Goal: Communication & Community: Answer question/provide support

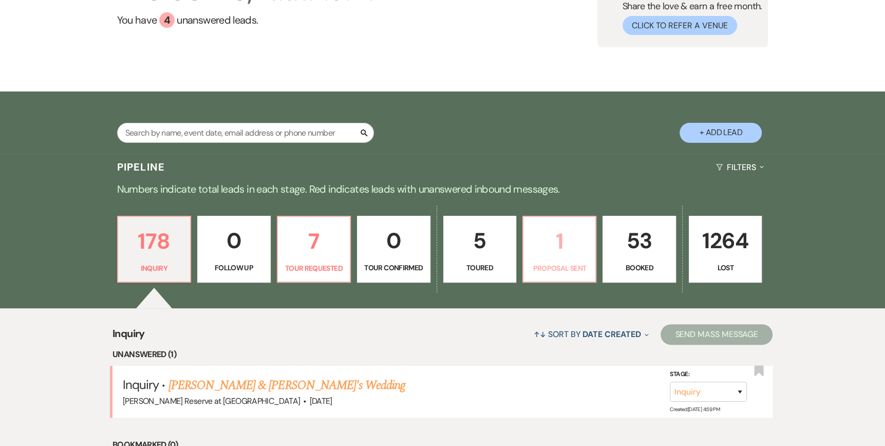
click at [554, 255] on p "1" at bounding box center [559, 241] width 60 height 34
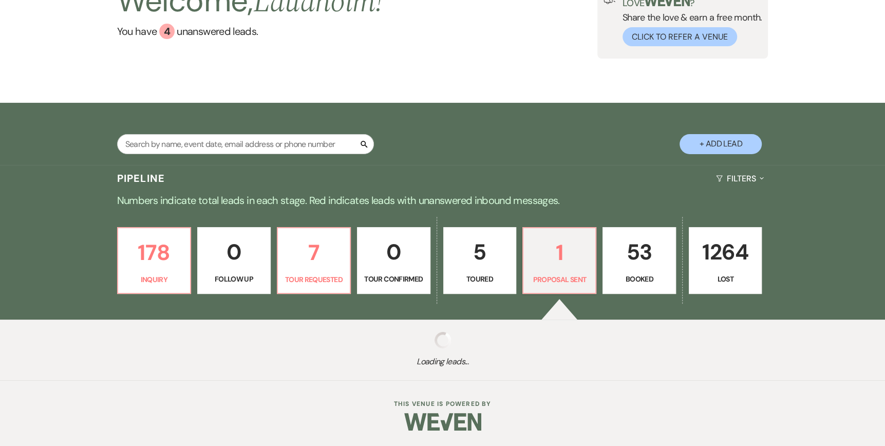
select select "6"
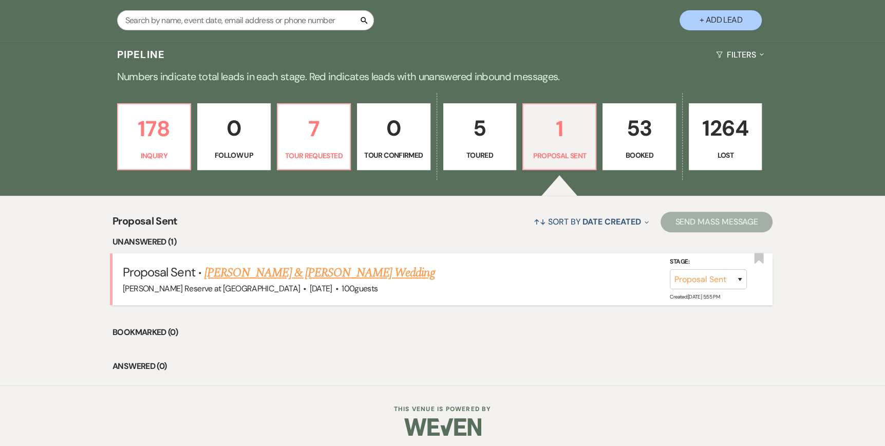
scroll to position [220, 0]
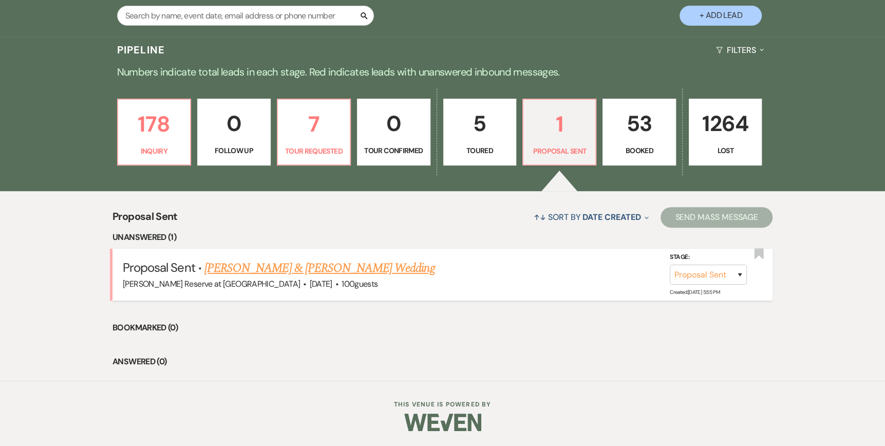
click at [271, 268] on link "[PERSON_NAME] & [PERSON_NAME] Wedding" at bounding box center [319, 268] width 230 height 18
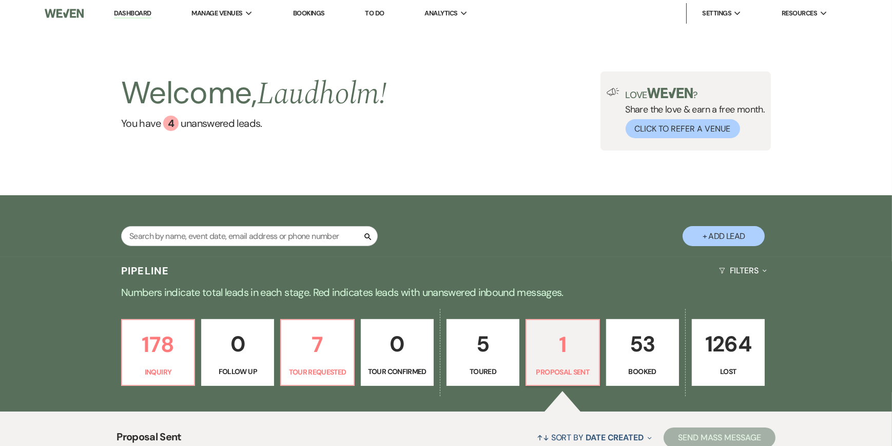
select select "6"
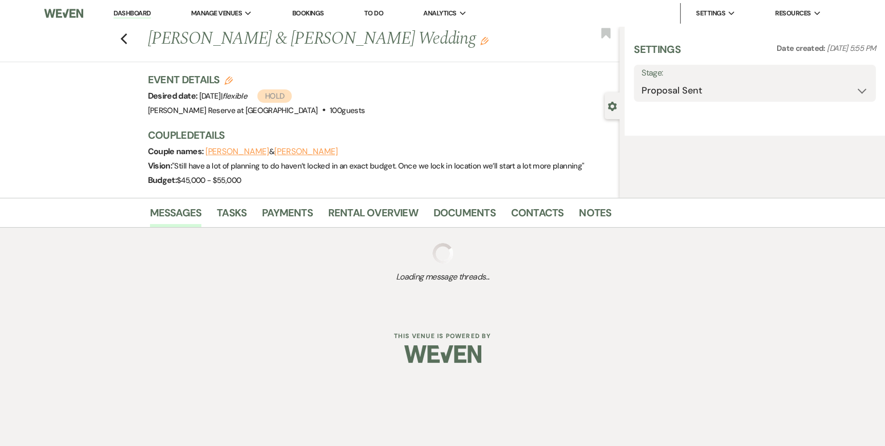
select select "1"
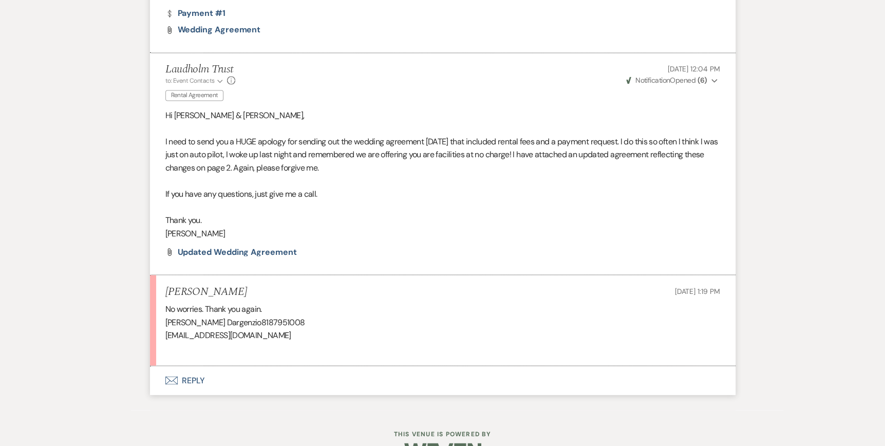
scroll to position [1548, 0]
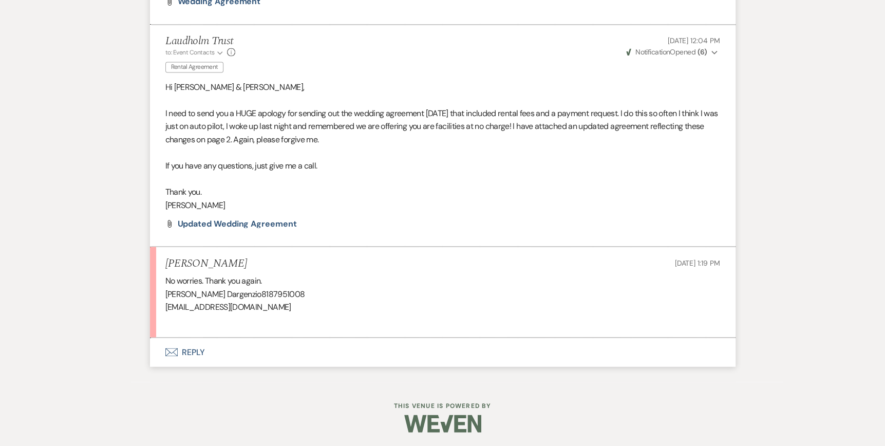
click at [173, 352] on icon "Envelope" at bounding box center [171, 352] width 12 height 8
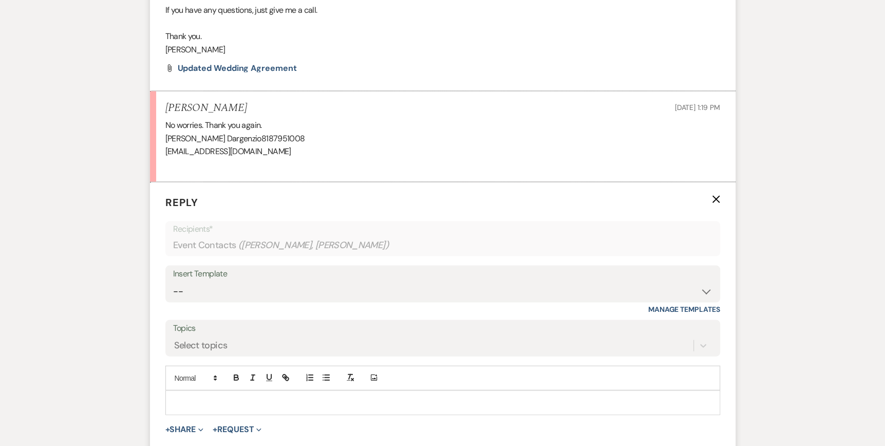
scroll to position [1744, 0]
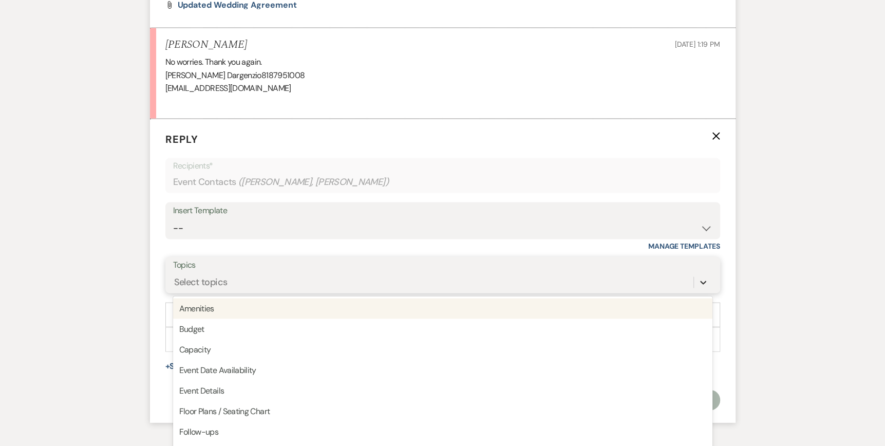
click at [699, 292] on div "option Amenities focused, 1 of 20. 20 results available. Use Up and Down to cho…" at bounding box center [442, 283] width 539 height 20
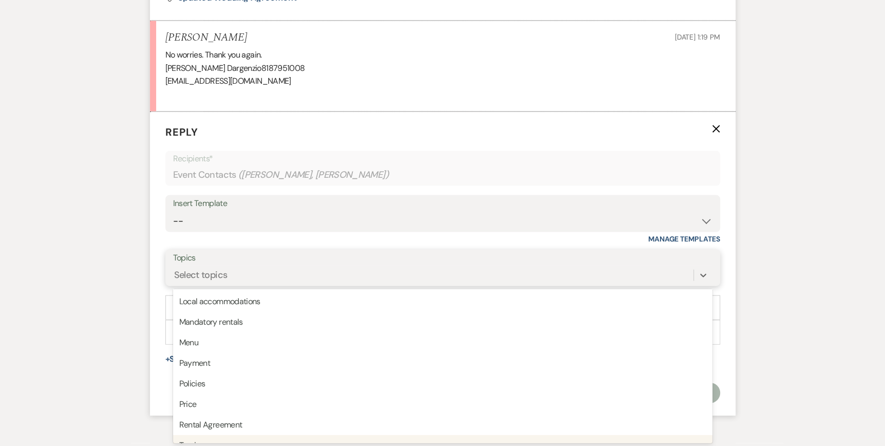
scroll to position [260, 0]
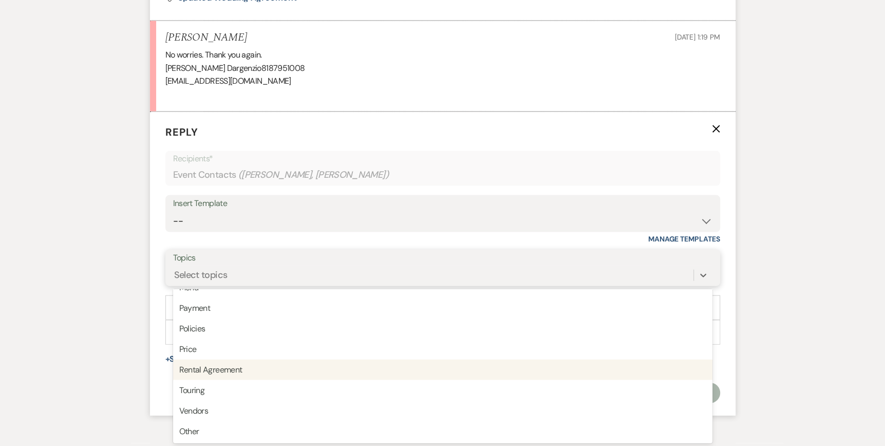
click at [276, 373] on div "Rental Agreement" at bounding box center [442, 369] width 539 height 21
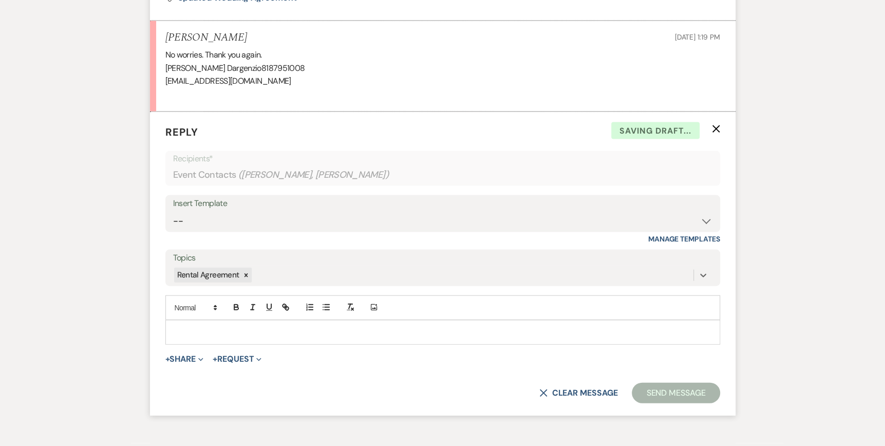
click at [185, 329] on p at bounding box center [443, 332] width 538 height 11
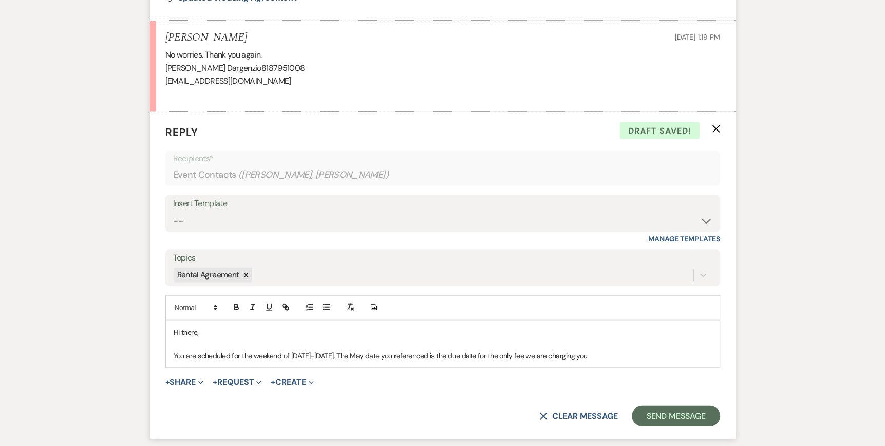
click at [446, 352] on p "You are scheduled for the weekend of [DATE]-[DATE]. The May date you referenced…" at bounding box center [443, 355] width 538 height 11
click at [659, 352] on p "You are scheduled for the weekend of [DATE]-[DATE]. The May date you referenced…" at bounding box center [443, 355] width 538 height 11
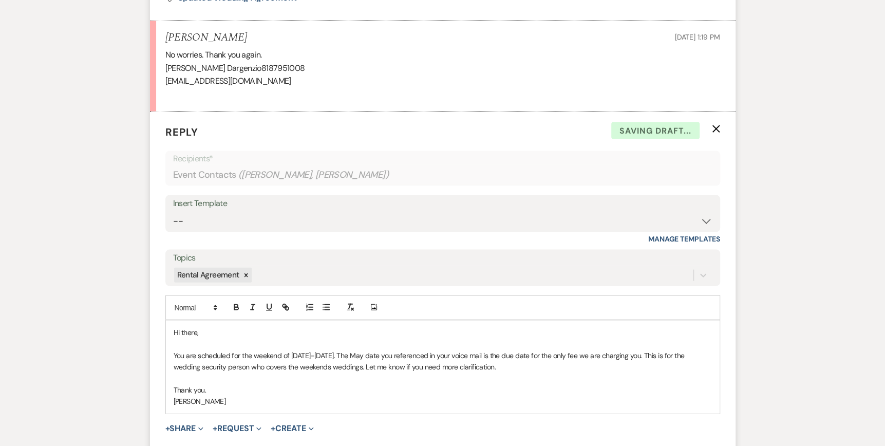
click at [380, 352] on p "You are scheduled for the weekend of [DATE]-[DATE]. The May date you referenced…" at bounding box center [443, 361] width 538 height 23
drag, startPoint x: 188, startPoint y: 365, endPoint x: 259, endPoint y: 367, distance: 71.4
click at [259, 367] on p "You are scheduled for the weekend of [DATE]-[DATE]. The [DATE] date you referen…" at bounding box center [443, 361] width 538 height 23
click at [272, 307] on icon "button" at bounding box center [268, 306] width 9 height 9
drag, startPoint x: 268, startPoint y: 383, endPoint x: 291, endPoint y: 378, distance: 23.2
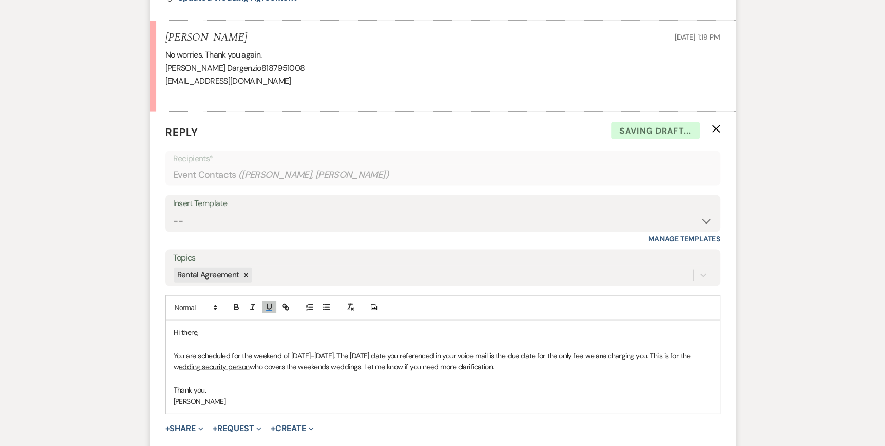
click at [274, 384] on p "Thank you." at bounding box center [443, 389] width 538 height 11
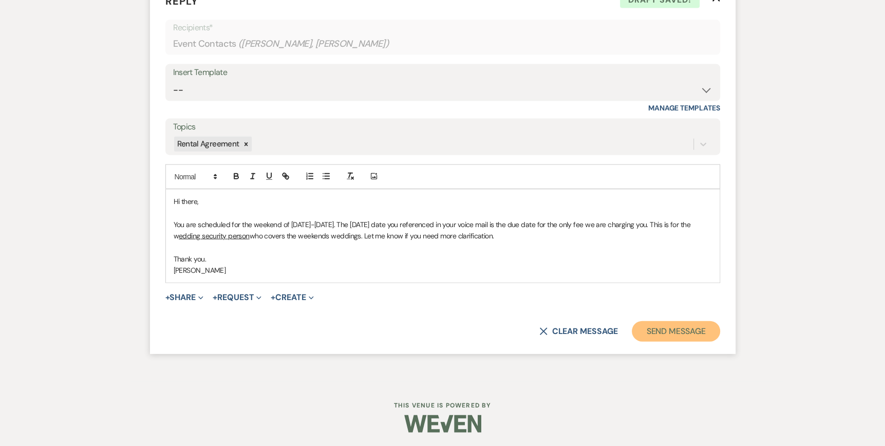
click at [676, 330] on button "Send Message" at bounding box center [676, 331] width 88 height 21
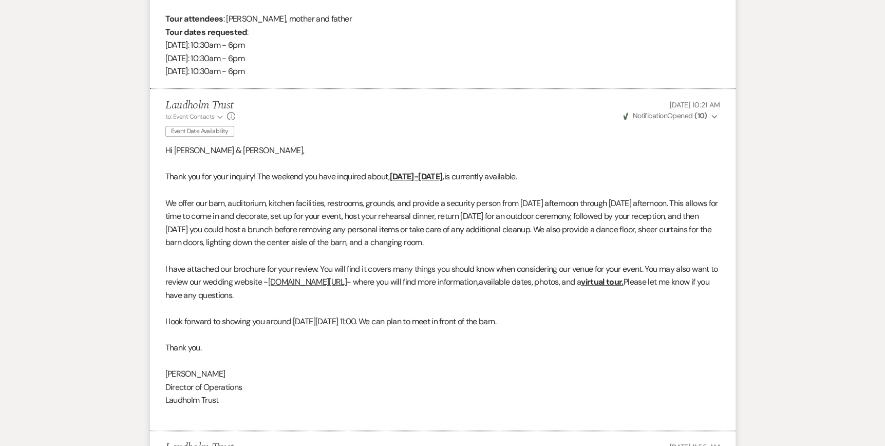
scroll to position [0, 0]
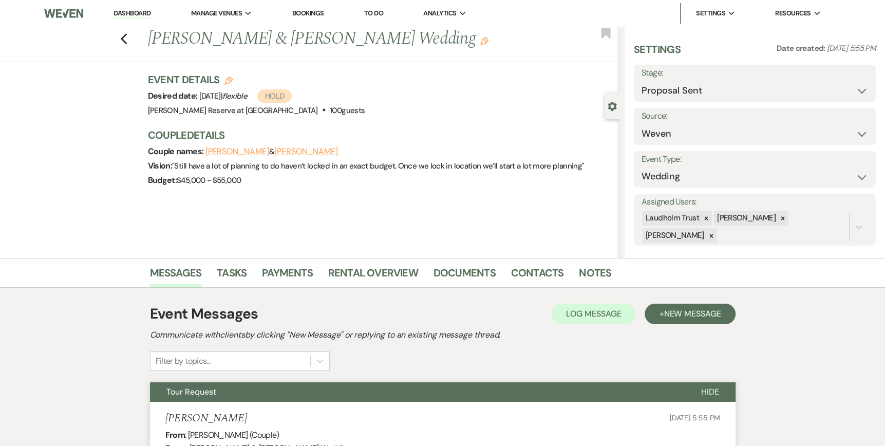
click at [132, 12] on link "Dashboard" at bounding box center [131, 14] width 37 height 10
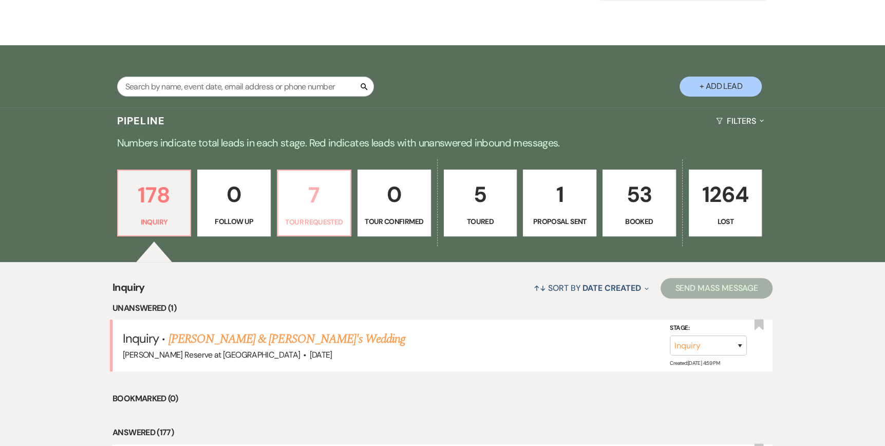
scroll to position [154, 0]
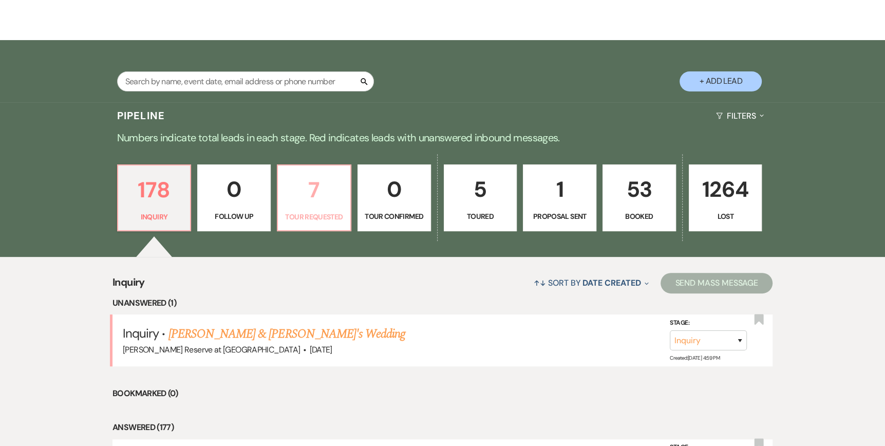
click at [318, 199] on p "7" at bounding box center [314, 190] width 60 height 34
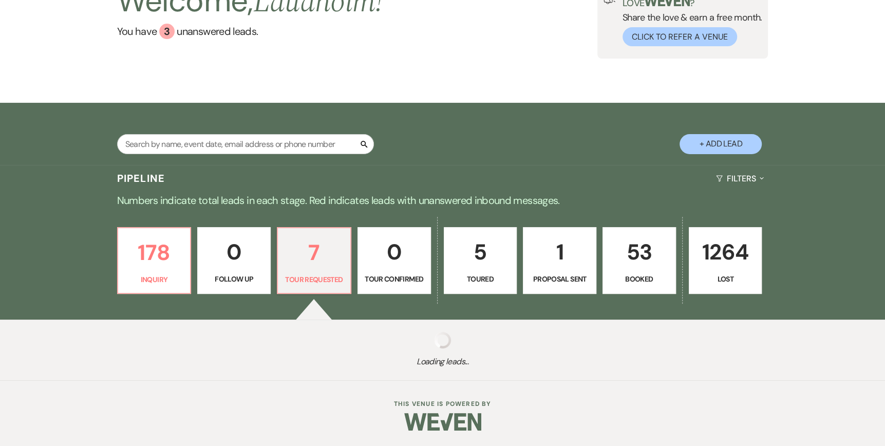
select select "2"
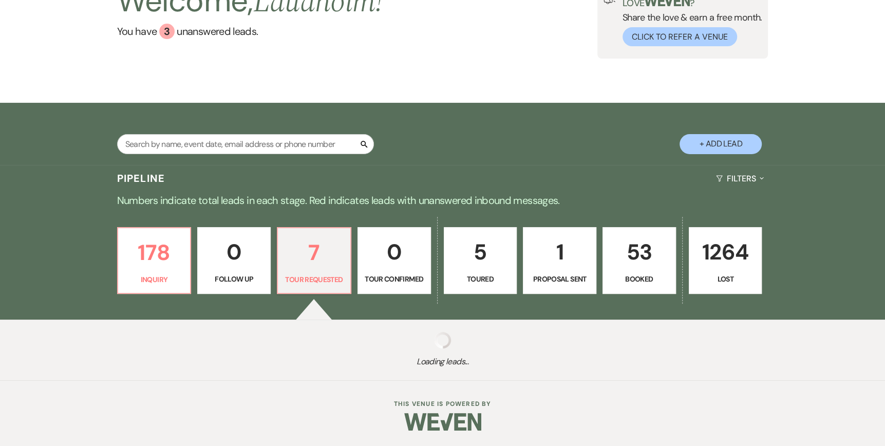
select select "2"
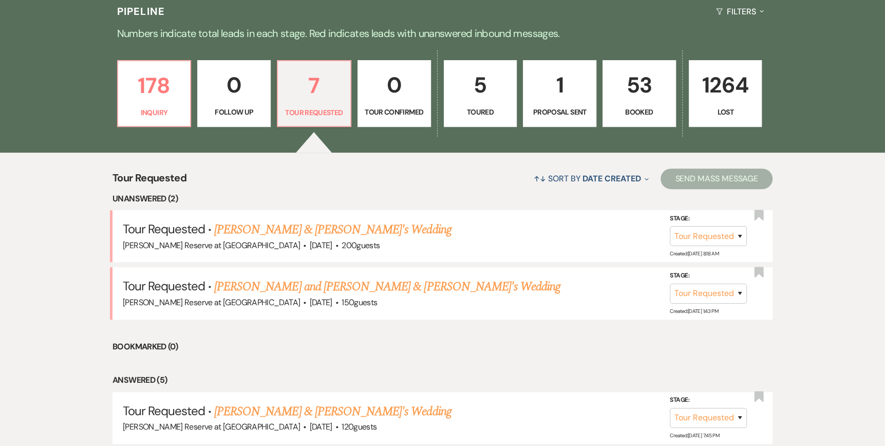
scroll to position [308, 0]
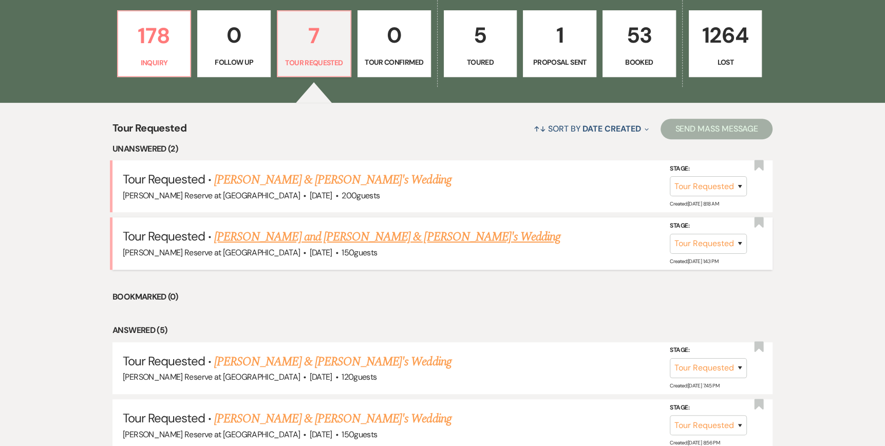
click at [295, 240] on link "[PERSON_NAME] and [PERSON_NAME] & [PERSON_NAME]'s Wedding" at bounding box center [387, 236] width 346 height 18
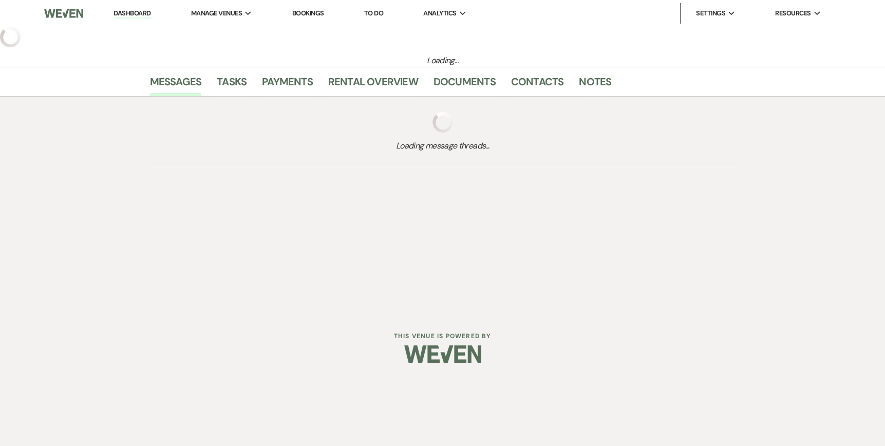
select select "2"
select select "5"
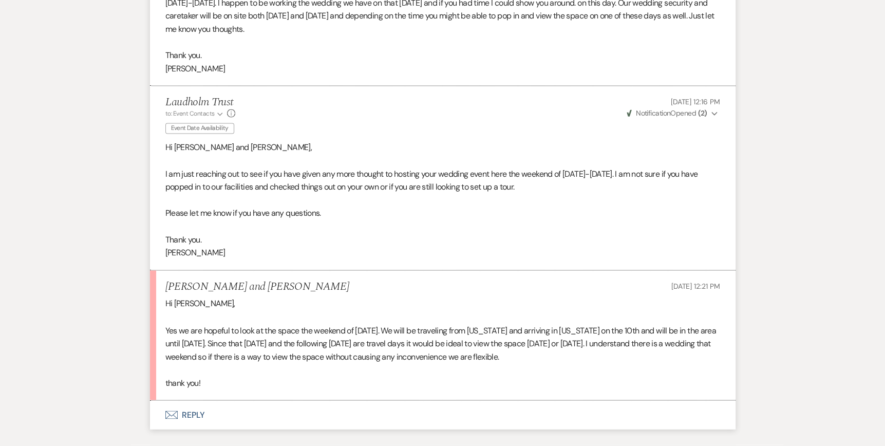
scroll to position [1376, 0]
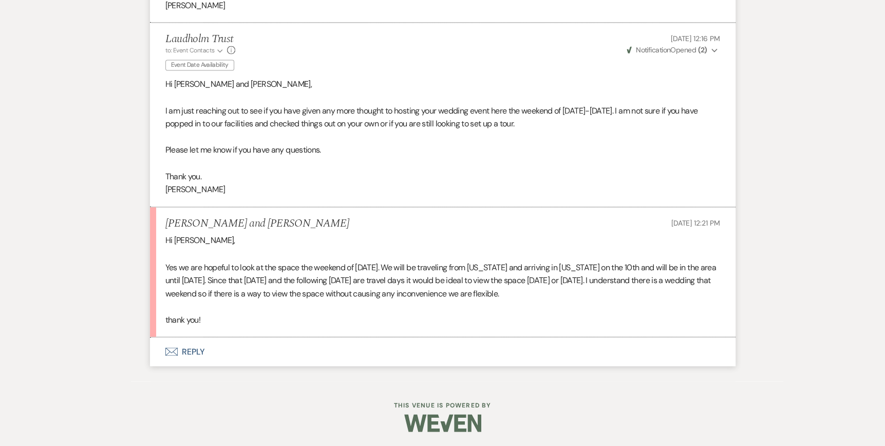
click at [170, 347] on icon "Envelope" at bounding box center [171, 351] width 12 height 8
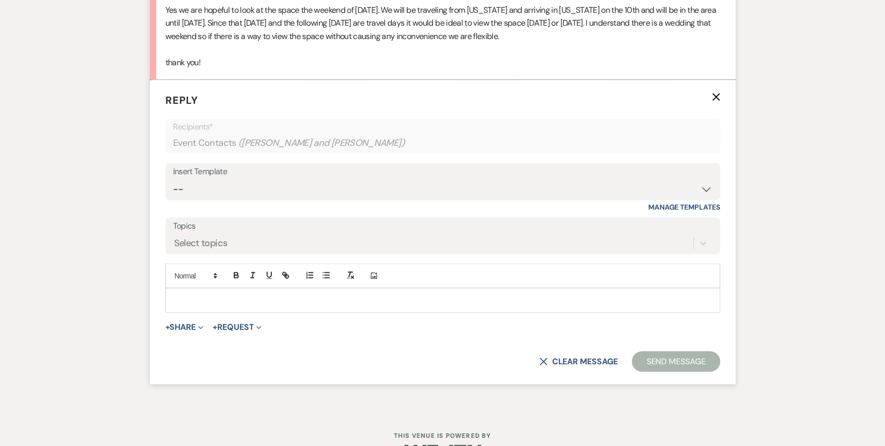
scroll to position [1641, 0]
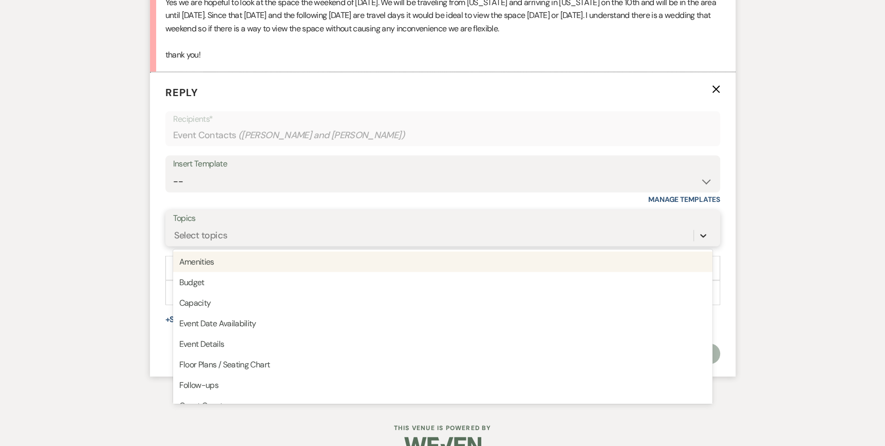
click at [706, 235] on icon at bounding box center [703, 236] width 10 height 10
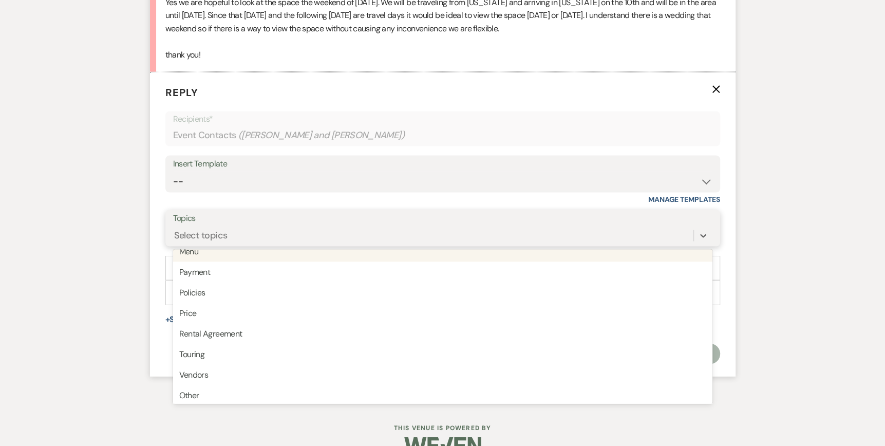
scroll to position [260, 0]
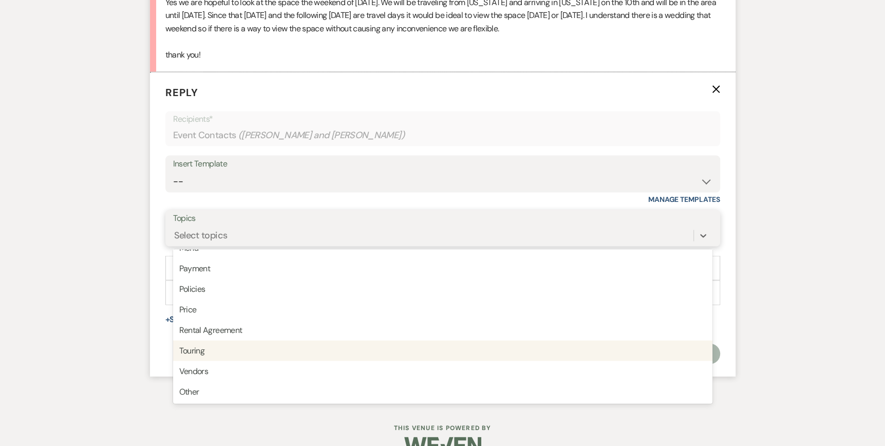
click at [188, 345] on div "Touring" at bounding box center [442, 350] width 539 height 21
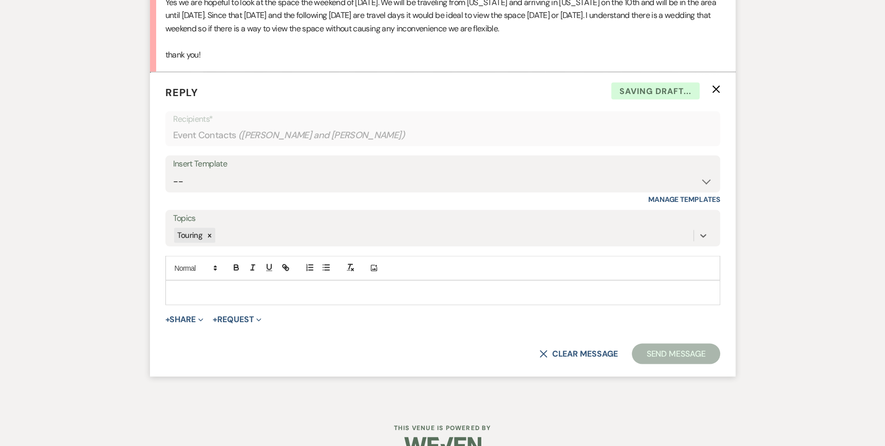
click at [179, 291] on p at bounding box center [443, 292] width 538 height 11
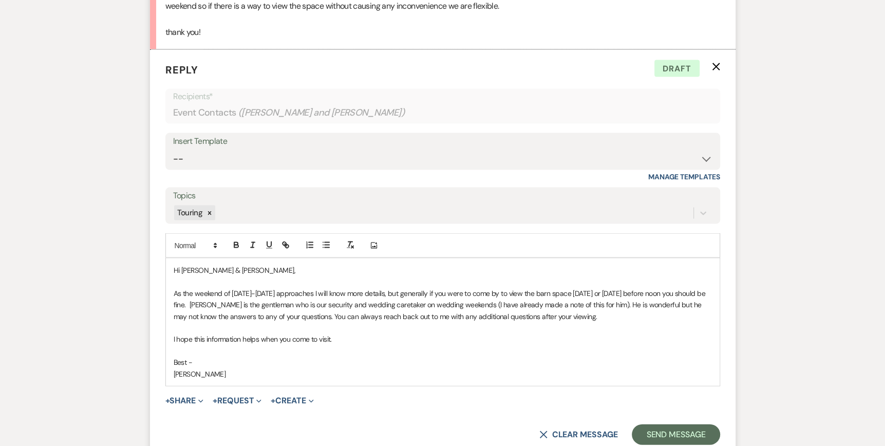
scroll to position [1766, 0]
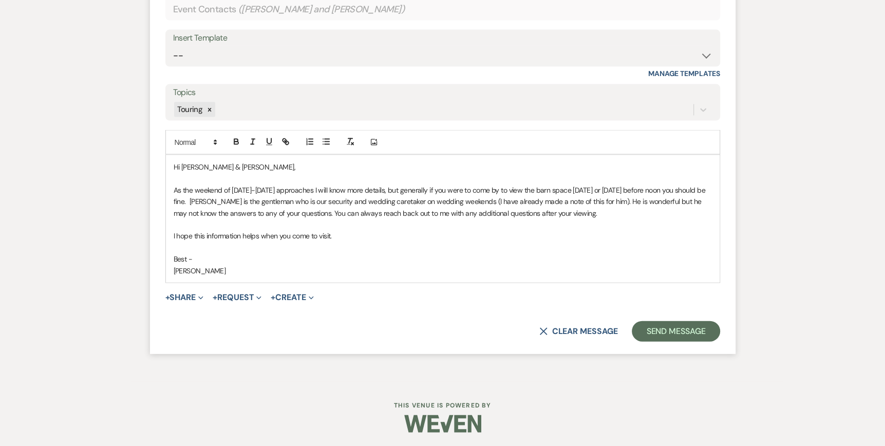
click at [173, 231] on div "Hi [PERSON_NAME] & [PERSON_NAME], As the weekend of [DATE]-[DATE] approaches I …" at bounding box center [443, 218] width 554 height 127
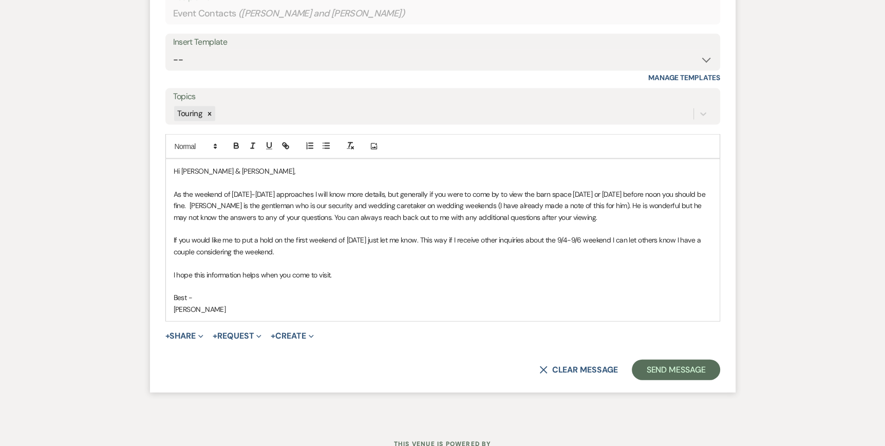
scroll to position [1765, 0]
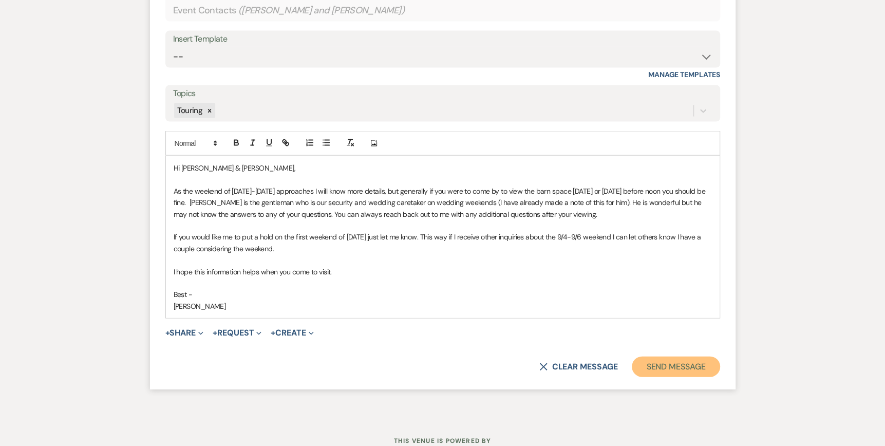
click at [672, 364] on button "Send Message" at bounding box center [676, 366] width 88 height 21
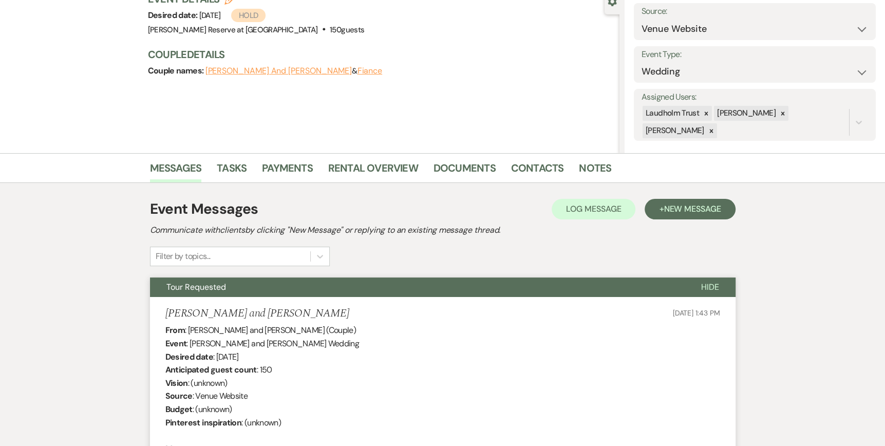
scroll to position [0, 0]
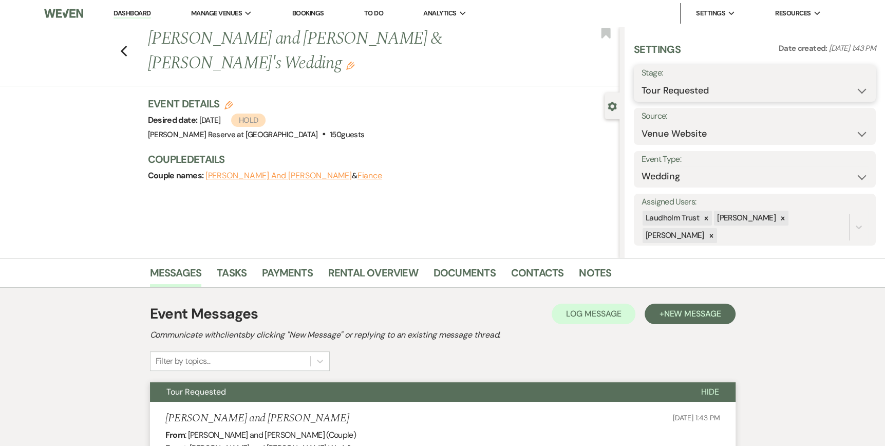
click at [853, 90] on select "Inquiry Follow Up Tour Requested Tour Confirmed Toured Proposal Sent Booked Lost" at bounding box center [754, 91] width 226 height 20
select select "4"
click at [641, 81] on select "Inquiry Follow Up Tour Requested Tour Confirmed Toured Proposal Sent Booked Lost" at bounding box center [754, 91] width 226 height 20
click at [844, 83] on button "Save" at bounding box center [849, 83] width 51 height 21
click at [135, 13] on link "Dashboard" at bounding box center [131, 14] width 37 height 10
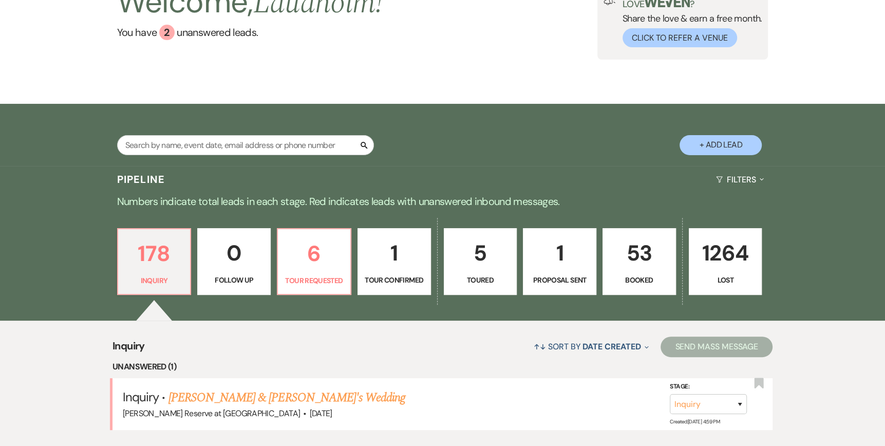
scroll to position [103, 0]
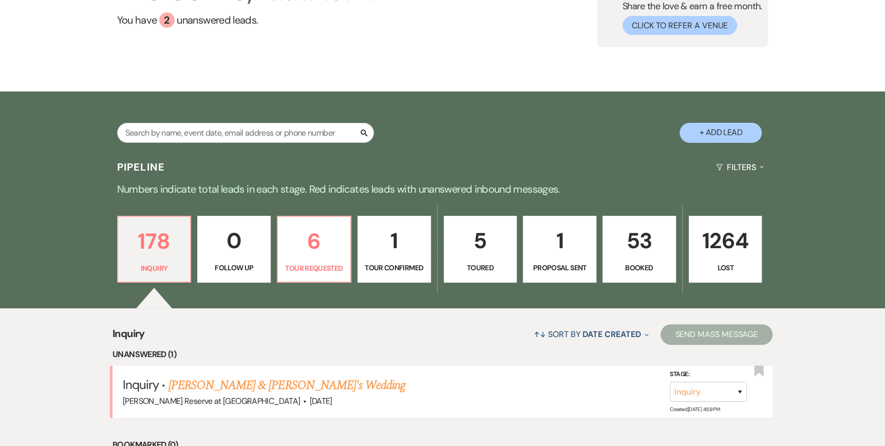
click at [389, 255] on p "1" at bounding box center [394, 240] width 60 height 34
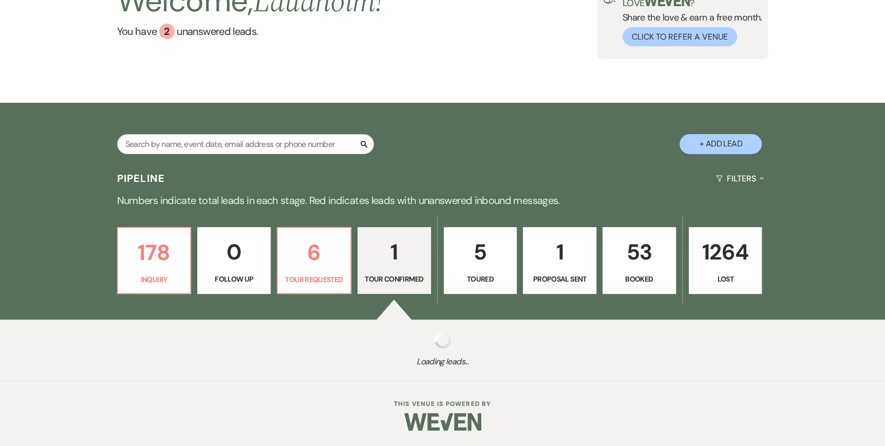
select select "4"
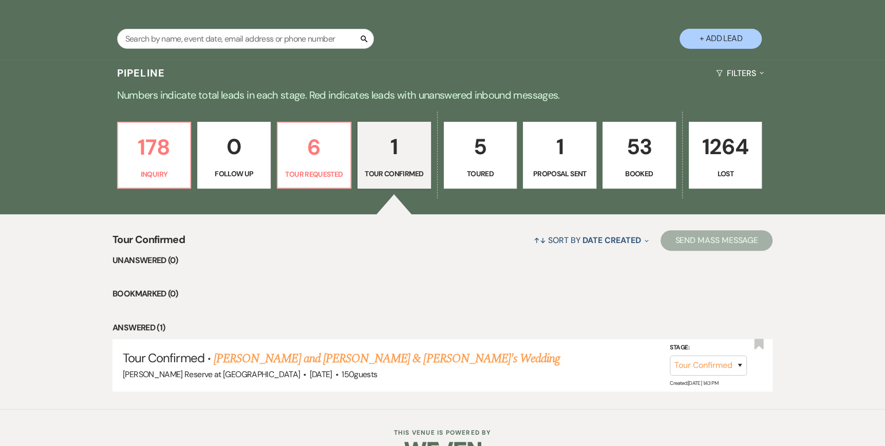
scroll to position [225, 0]
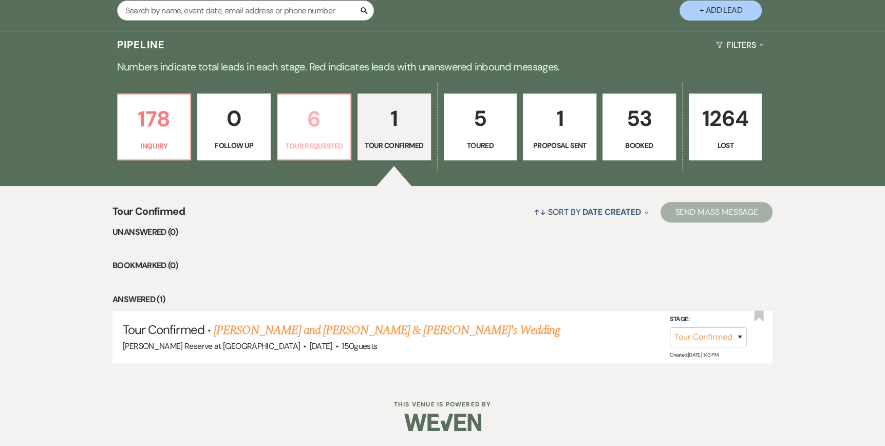
click at [313, 133] on p "6" at bounding box center [314, 119] width 60 height 34
select select "2"
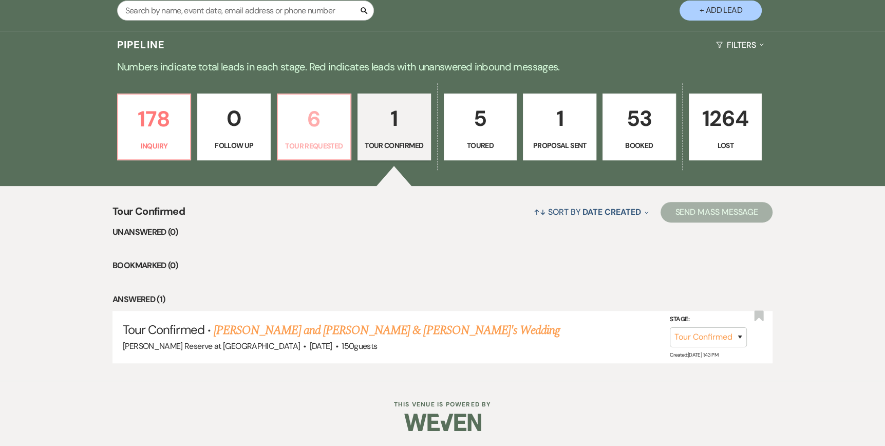
select select "2"
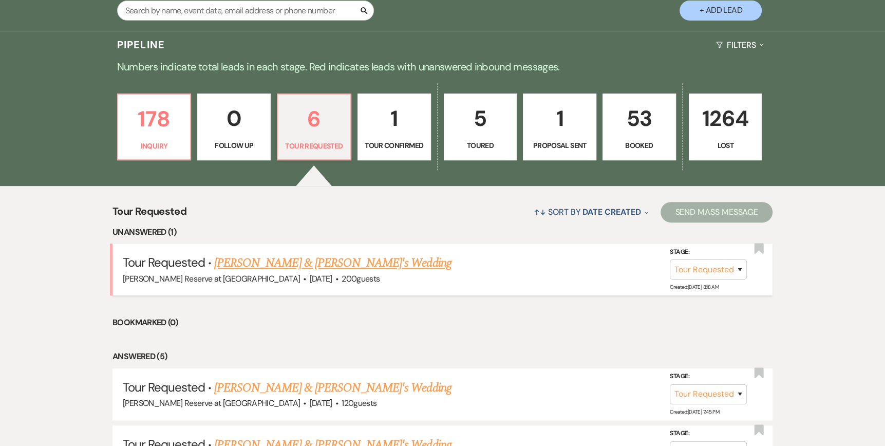
click at [275, 264] on link "[PERSON_NAME] & [PERSON_NAME]'s Wedding" at bounding box center [332, 263] width 237 height 18
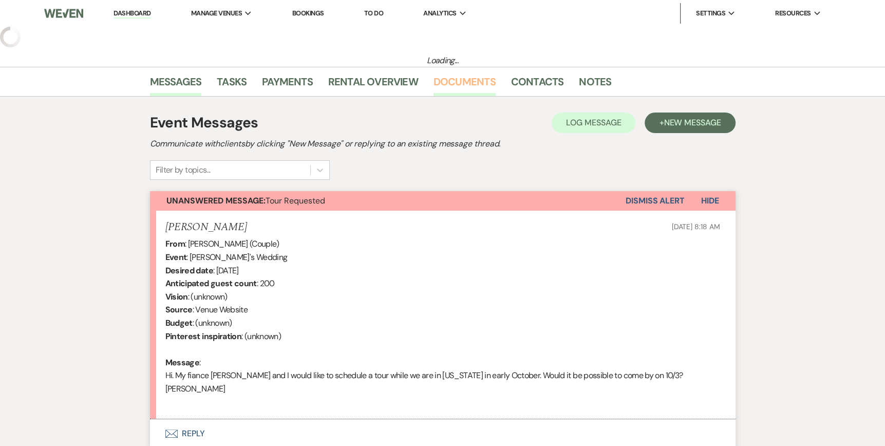
select select "2"
select select "5"
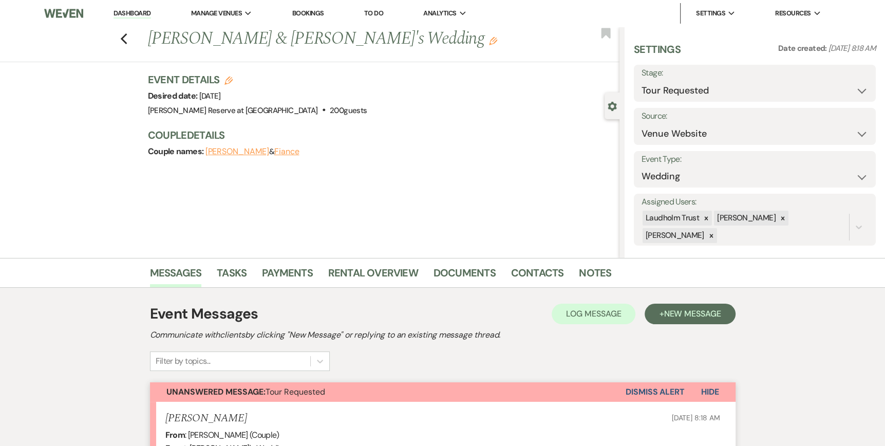
click at [126, 13] on link "Dashboard" at bounding box center [131, 14] width 37 height 10
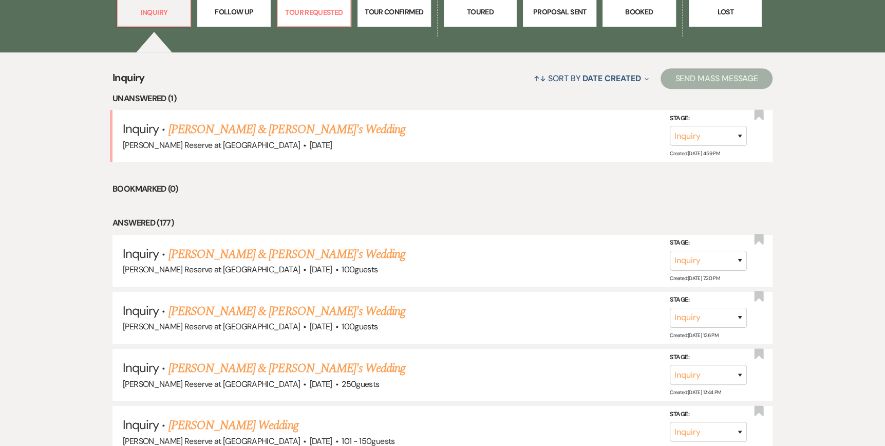
scroll to position [462, 0]
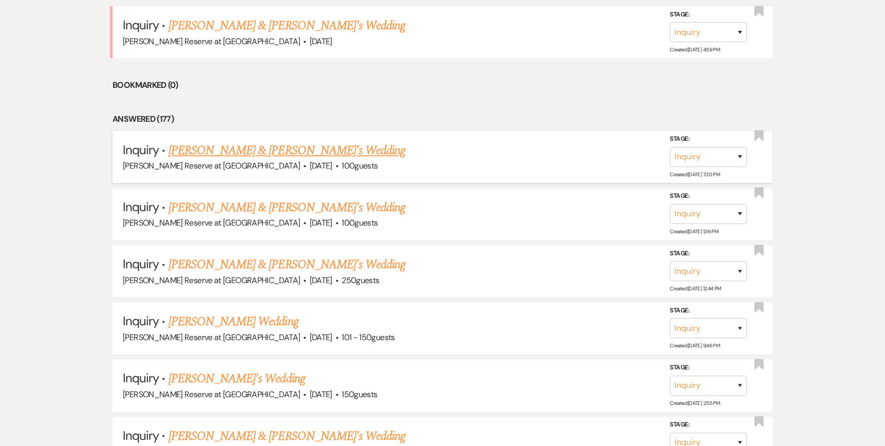
click at [258, 150] on link "[PERSON_NAME] & [PERSON_NAME]'s Wedding" at bounding box center [286, 150] width 237 height 18
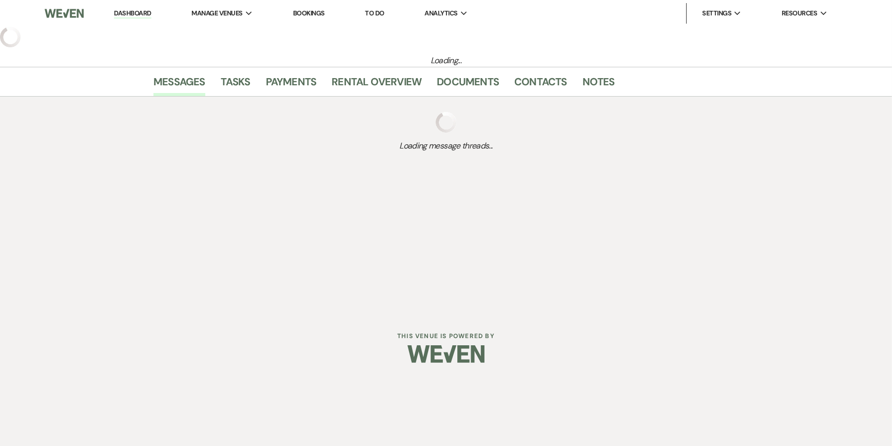
select select "5"
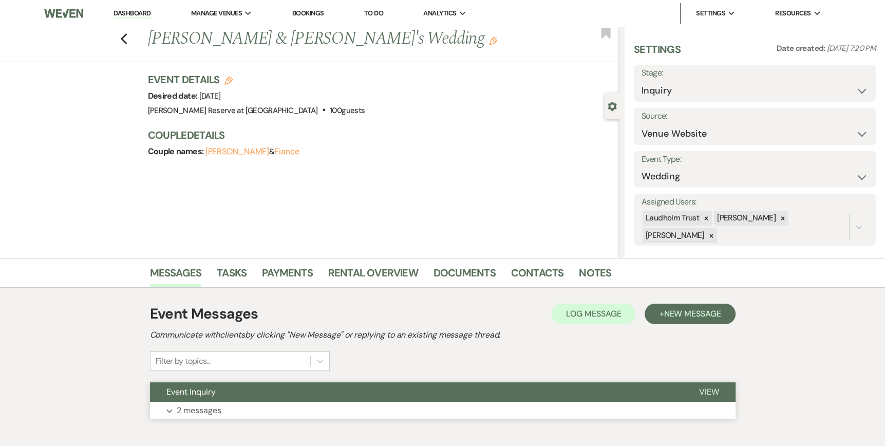
click at [703, 389] on span "View" at bounding box center [709, 391] width 20 height 11
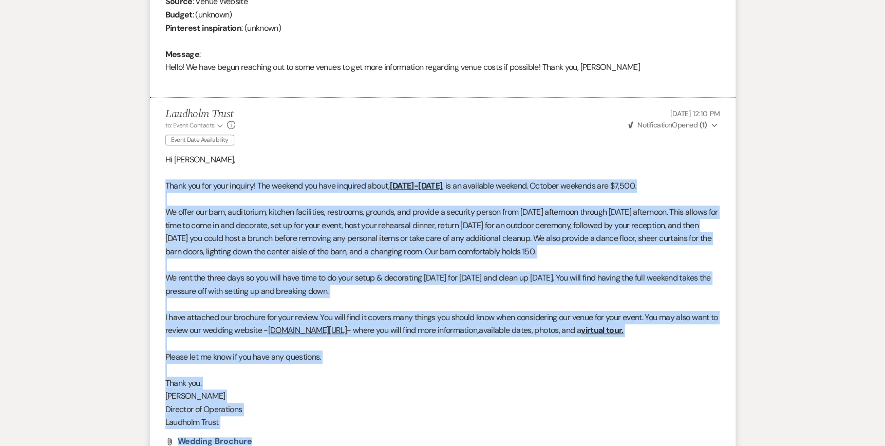
scroll to position [527, 0]
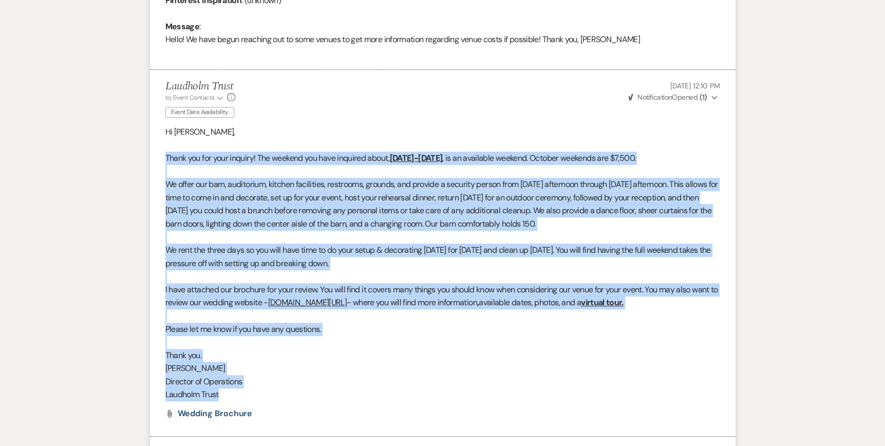
drag, startPoint x: 160, startPoint y: 218, endPoint x: 637, endPoint y: 387, distance: 506.2
click at [637, 387] on li "Laudholm Trust to: Event Contacts Expand Info Event Date Availability [DATE] 12…" at bounding box center [442, 253] width 585 height 367
copy div "Lorem ips dol sita consect! Adi elitsed doe temp incididu utlab, Etdolor 3-00, …"
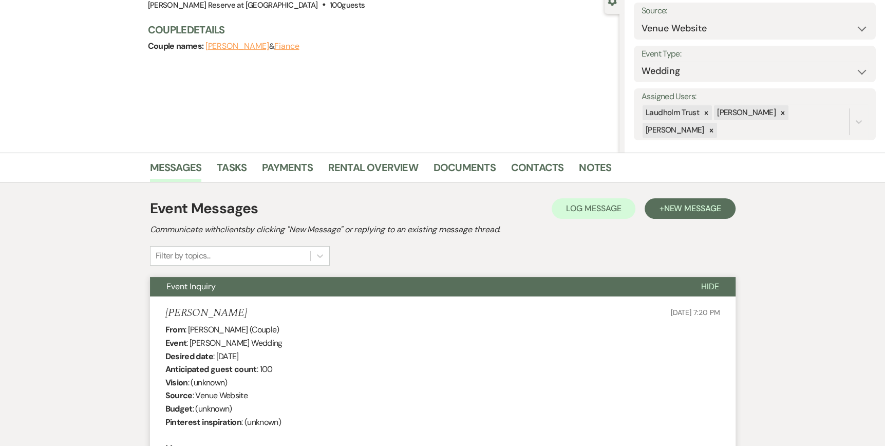
scroll to position [0, 0]
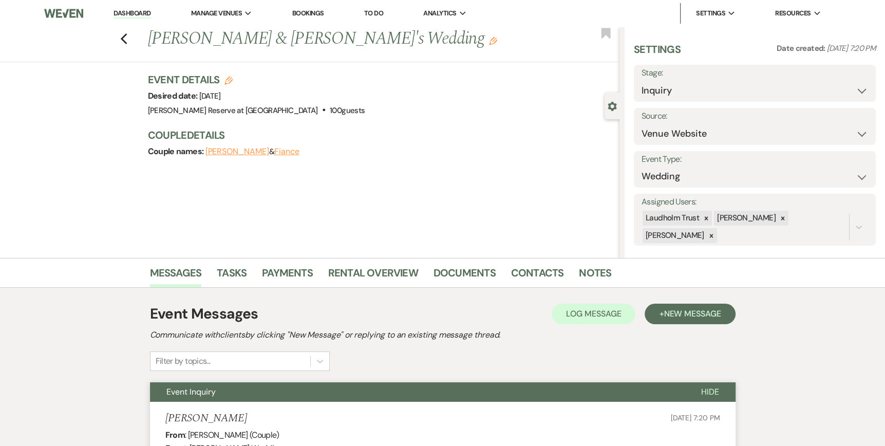
click at [125, 12] on link "Dashboard" at bounding box center [131, 14] width 37 height 10
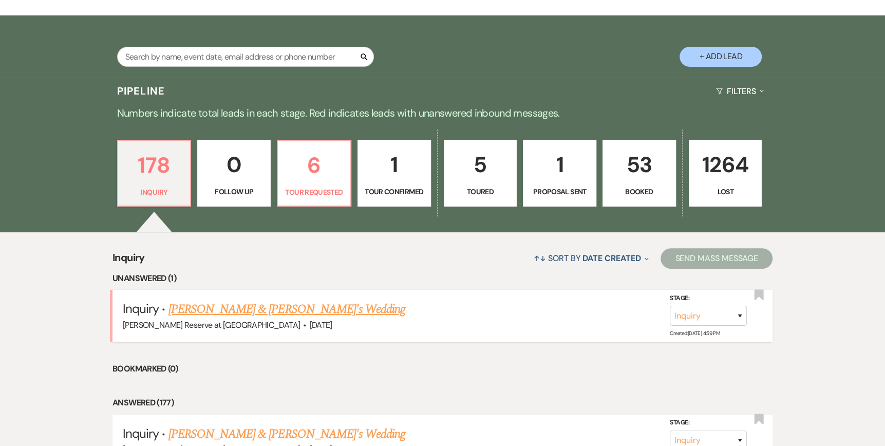
scroll to position [205, 0]
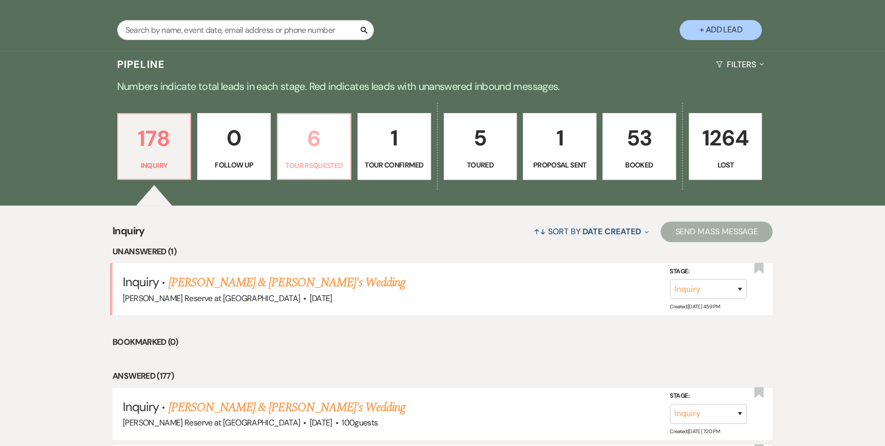
click at [315, 152] on p "6" at bounding box center [314, 138] width 60 height 34
select select "2"
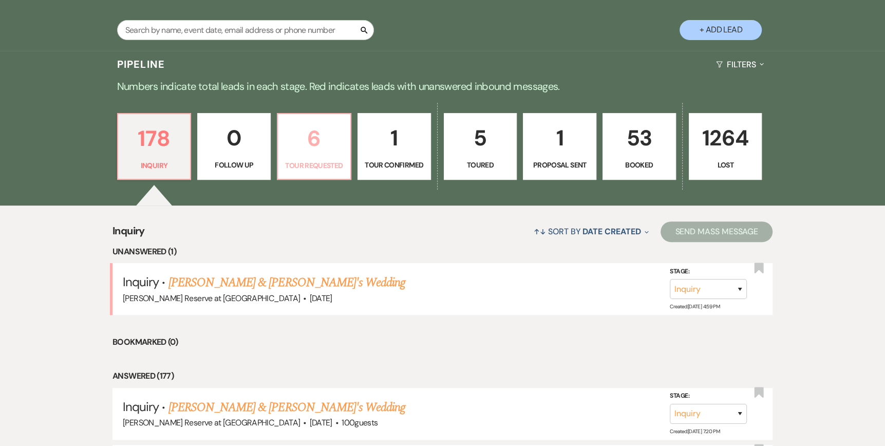
select select "2"
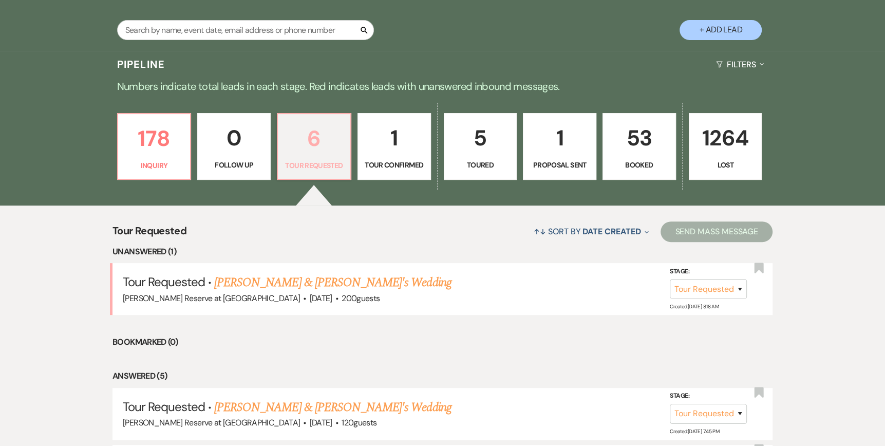
click at [314, 161] on p "Tour Requested" at bounding box center [314, 165] width 60 height 11
click at [147, 155] on p "178" at bounding box center [154, 138] width 60 height 34
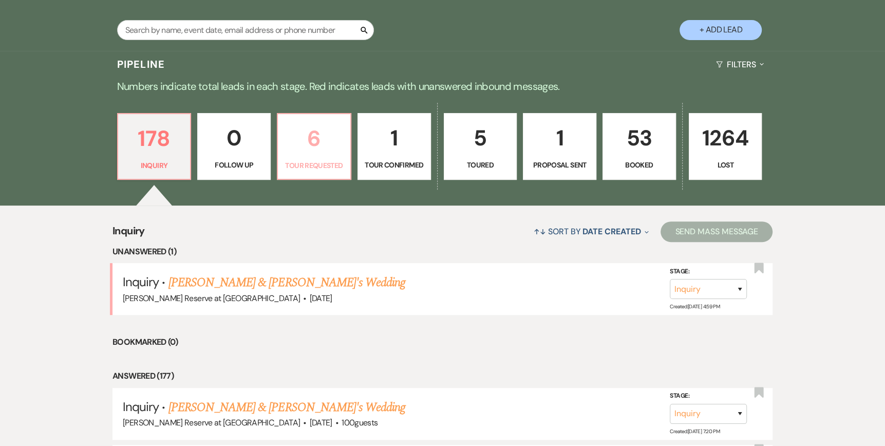
click at [323, 158] on link "6 Tour Requested" at bounding box center [314, 146] width 74 height 67
select select "2"
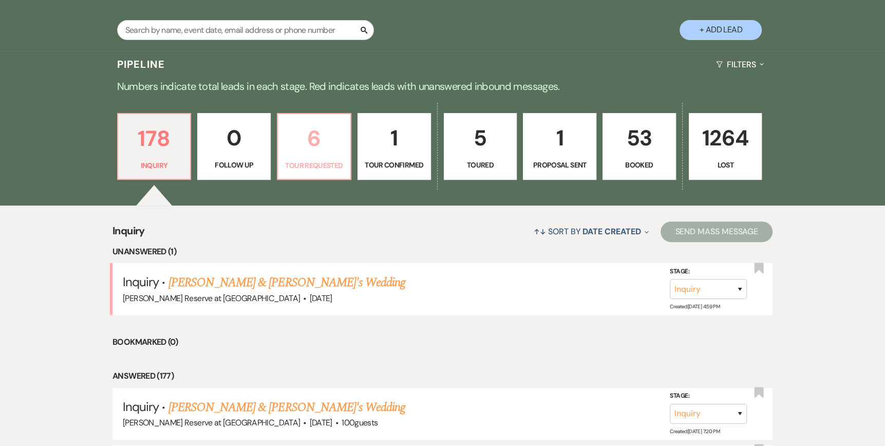
select select "2"
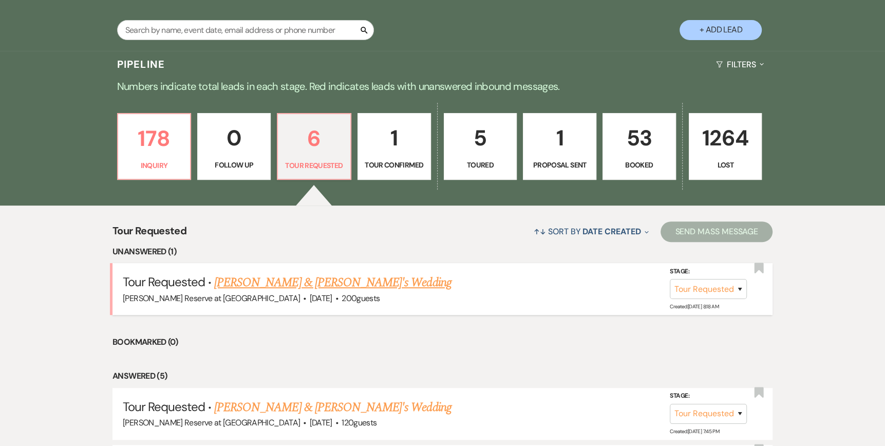
click at [273, 285] on link "[PERSON_NAME] & [PERSON_NAME]'s Wedding" at bounding box center [332, 282] width 237 height 18
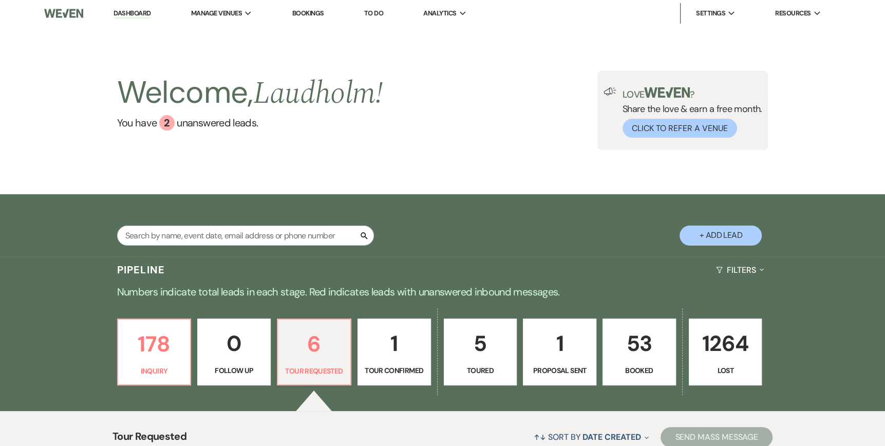
select select "2"
select select "5"
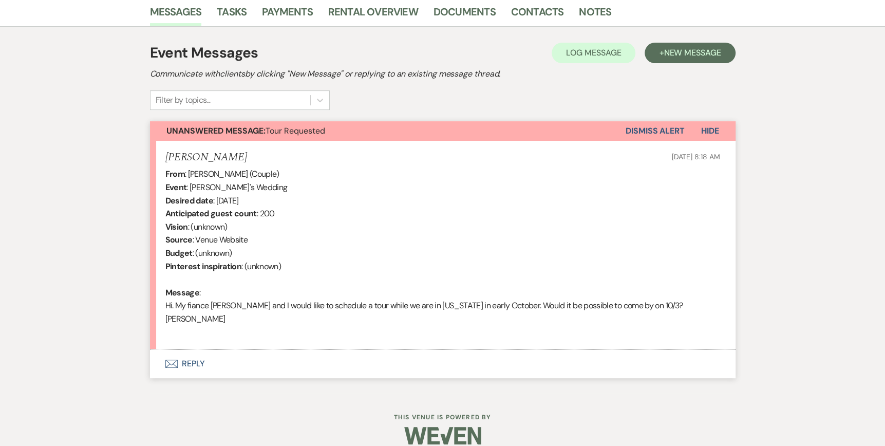
click at [175, 359] on icon "Envelope" at bounding box center [171, 363] width 12 height 8
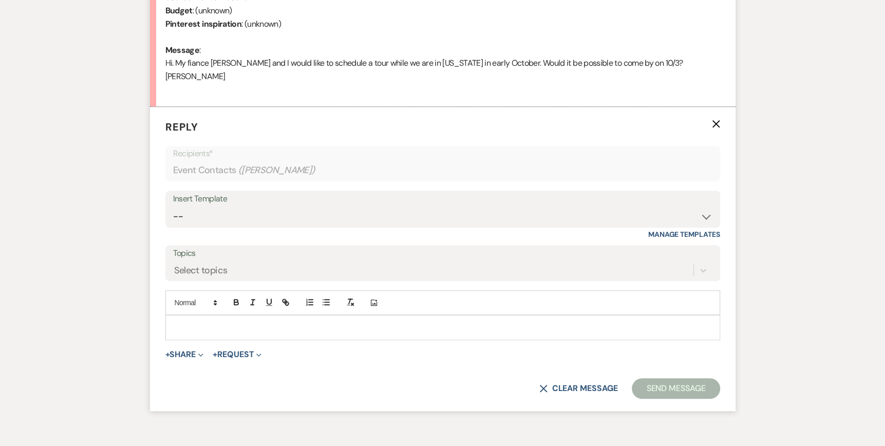
scroll to position [525, 0]
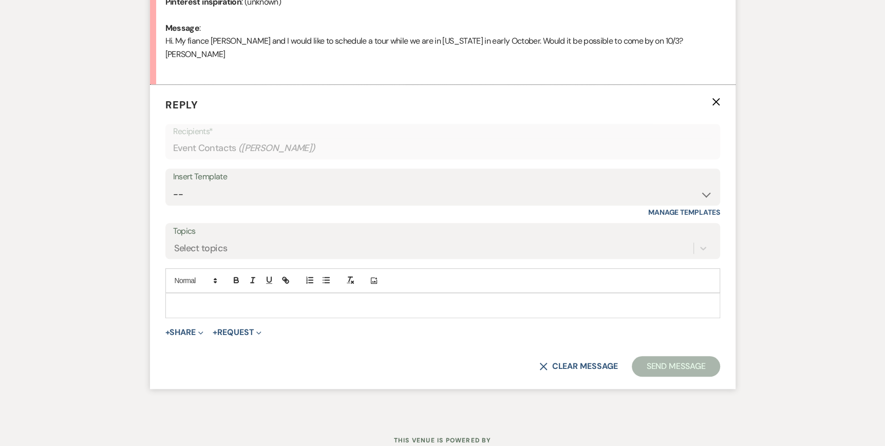
click at [172, 293] on div at bounding box center [443, 305] width 554 height 24
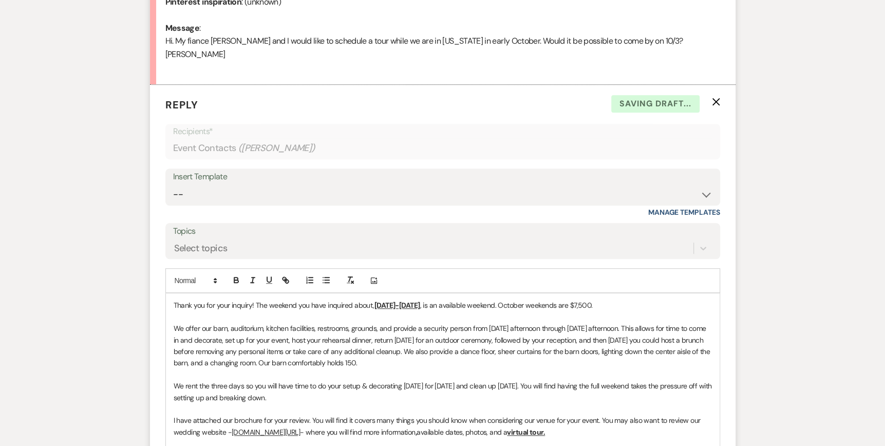
click at [173, 293] on div "Thank you for your inquiry! The weekend you have inquired about, [DATE]-[DATE] …" at bounding box center [443, 414] width 554 height 242
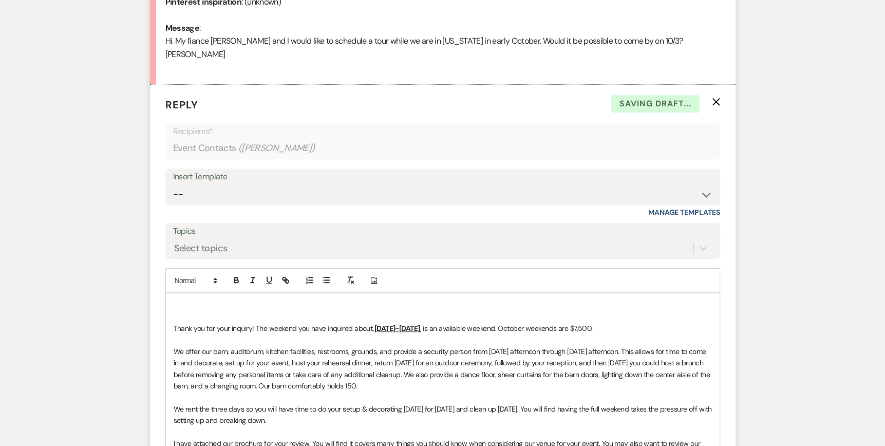
click at [170, 293] on div "﻿ Thank you for your inquiry! The weekend you have inquired about, [DATE]-[DATE…" at bounding box center [443, 425] width 554 height 265
click at [374, 323] on u "[DATE]-[DATE]" at bounding box center [397, 327] width 46 height 9
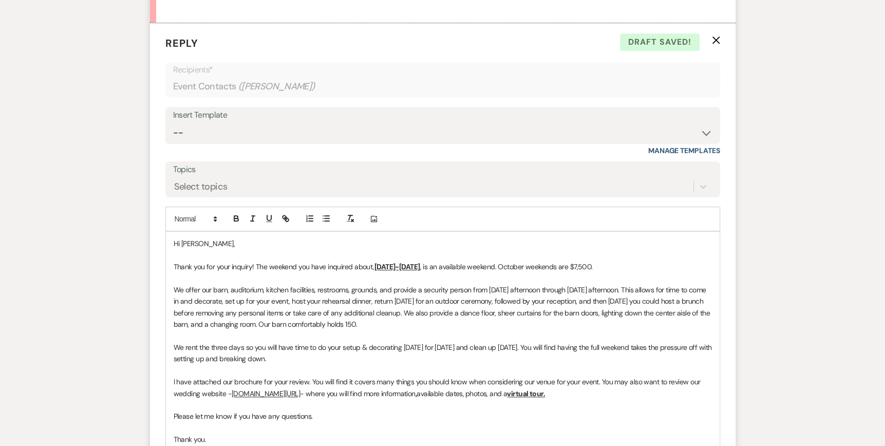
scroll to position [628, 0]
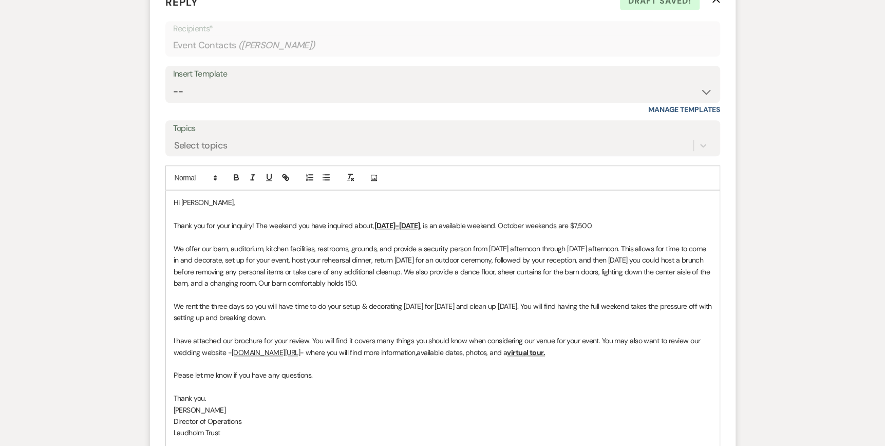
drag, startPoint x: 435, startPoint y: 212, endPoint x: 374, endPoint y: 211, distance: 60.6
click at [374, 220] on p "Thank you for your inquiry! The weekend you have inquired about, [DATE]-[DATE] …" at bounding box center [443, 225] width 538 height 11
drag, startPoint x: 550, startPoint y: 211, endPoint x: 528, endPoint y: 212, distance: 22.1
click at [528, 221] on span ", is an available weekend. October weekends are $7,500." at bounding box center [506, 225] width 173 height 9
click at [601, 221] on span ", is an available weekend. September weekends are $7,500." at bounding box center [510, 225] width 181 height 9
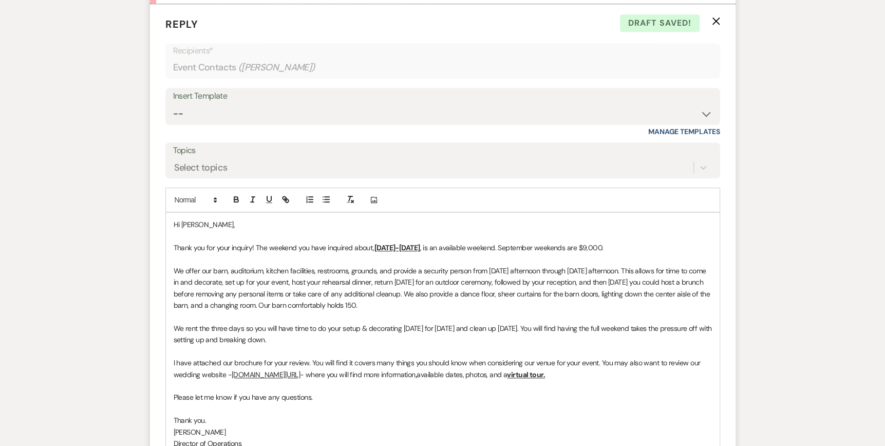
scroll to position [679, 0]
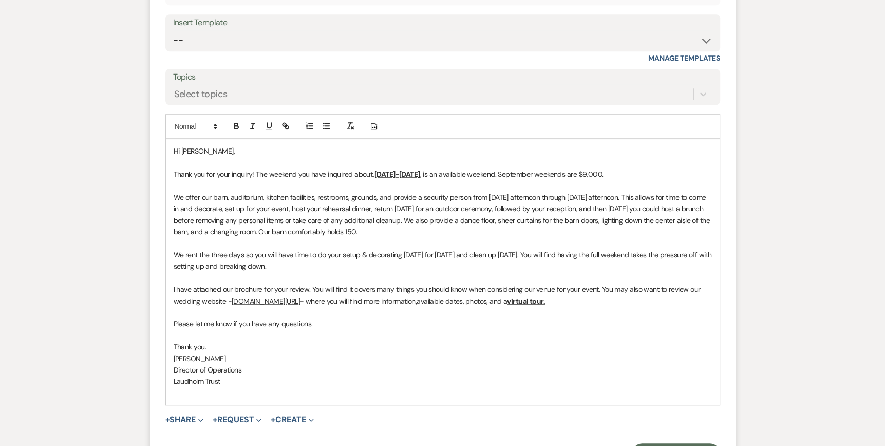
click at [380, 217] on p "We offer our barn, auditorium, kitchen facilities, restrooms, grounds, and prov…" at bounding box center [443, 215] width 538 height 46
drag, startPoint x: 318, startPoint y: 253, endPoint x: 149, endPoint y: 234, distance: 169.5
click at [150, 234] on form "Reply X Draft saved! Recipients* Event Contacts ( [PERSON_NAME] ) Insert Templa…" at bounding box center [442, 203] width 585 height 545
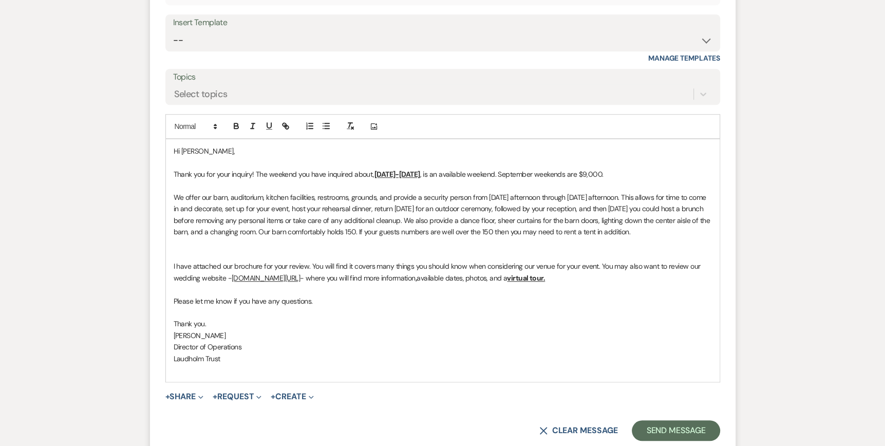
click at [176, 249] on p at bounding box center [443, 254] width 538 height 11
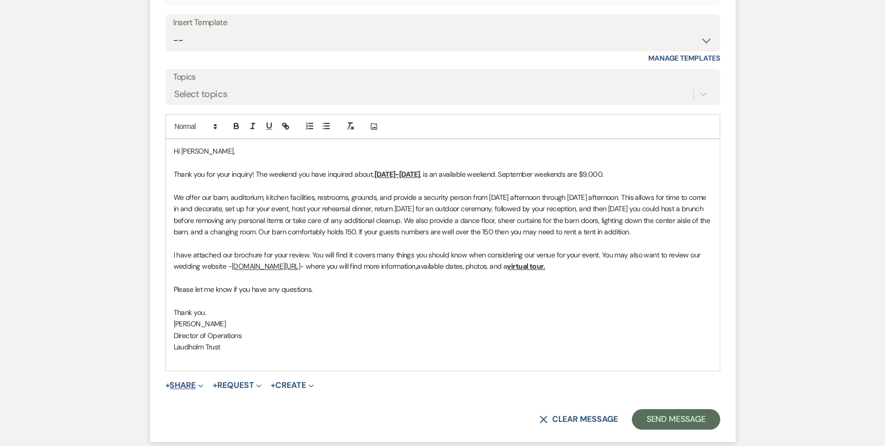
click at [203, 383] on icon "Expand" at bounding box center [200, 385] width 5 height 5
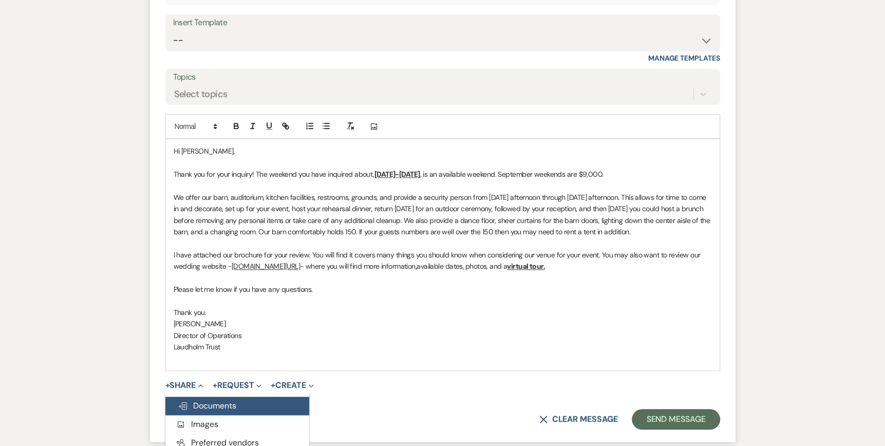
click at [204, 400] on span "Doc Upload Documents" at bounding box center [207, 405] width 59 height 11
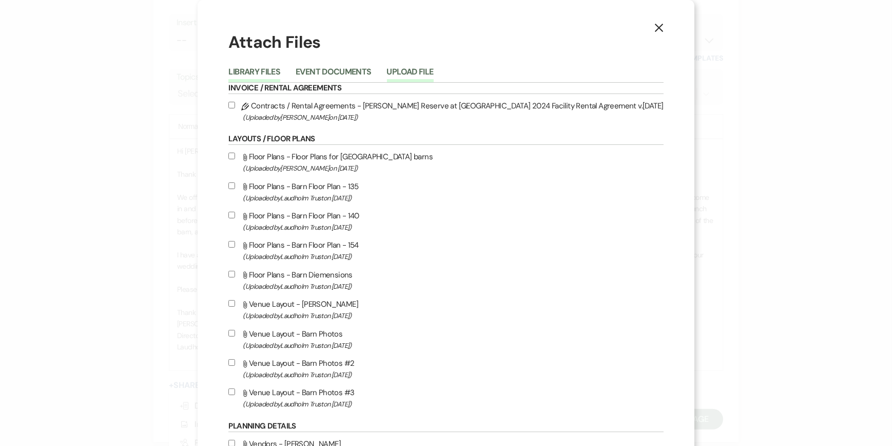
click at [434, 69] on button "Upload File" at bounding box center [410, 75] width 47 height 14
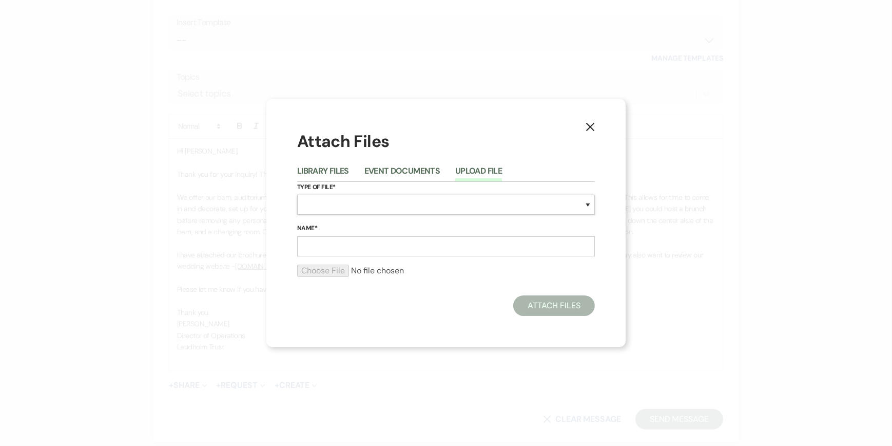
click at [305, 201] on select "Special Event Insurance Vendor Certificate of Insurance Contracts / Rental Agre…" at bounding box center [446, 205] width 298 height 20
select select "43"
click at [297, 195] on select "Special Event Insurance Vendor Certificate of Insurance Contracts / Rental Agre…" at bounding box center [446, 205] width 298 height 20
click at [311, 244] on input "Name*" at bounding box center [446, 246] width 298 height 20
type input "Wedding Brochure"
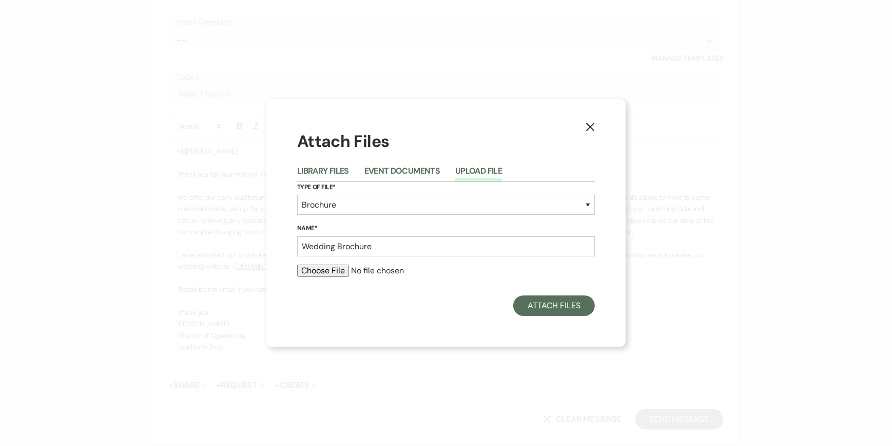
click at [316, 266] on input "file" at bounding box center [446, 270] width 298 height 12
type input "C:\fakepath\Wedding Brochure 2025.pdf"
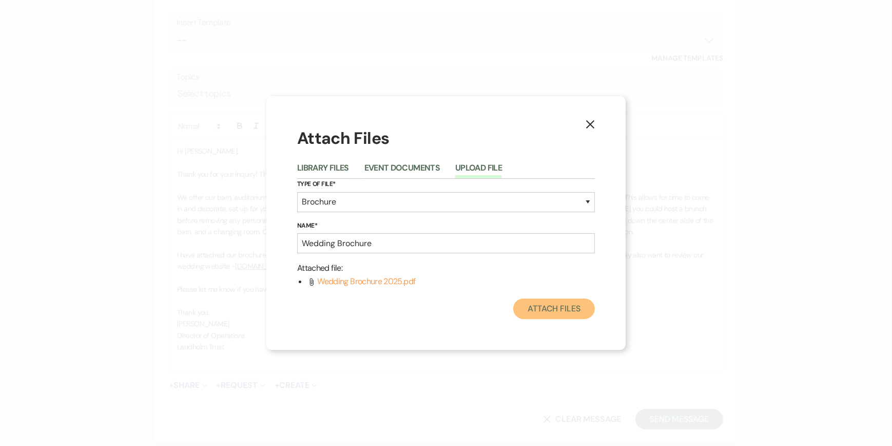
click at [555, 307] on button "Attach Files" at bounding box center [554, 308] width 82 height 21
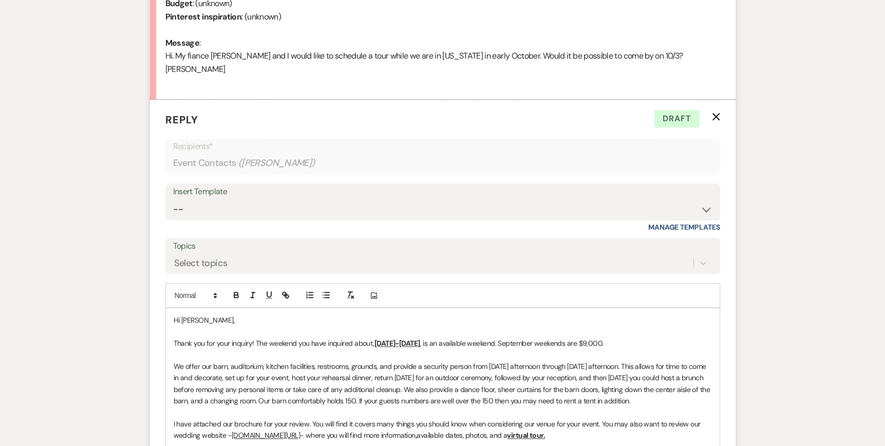
scroll to position [544, 0]
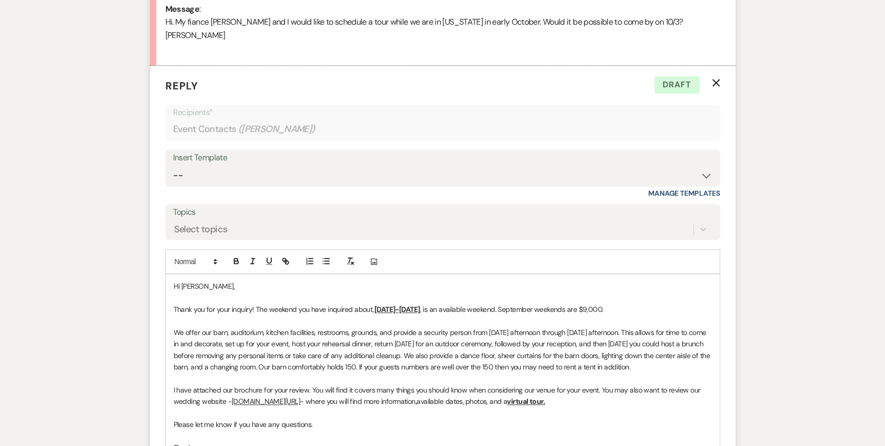
click at [589, 387] on p "I have attached our brochure for your review. You will find it covers many thin…" at bounding box center [443, 395] width 538 height 23
click at [234, 256] on icon "button" at bounding box center [236, 260] width 9 height 9
click at [266, 264] on rect "button" at bounding box center [269, 264] width 6 height 1
click at [271, 256] on icon "button" at bounding box center [268, 260] width 9 height 9
click at [236, 256] on icon "button" at bounding box center [236, 260] width 9 height 9
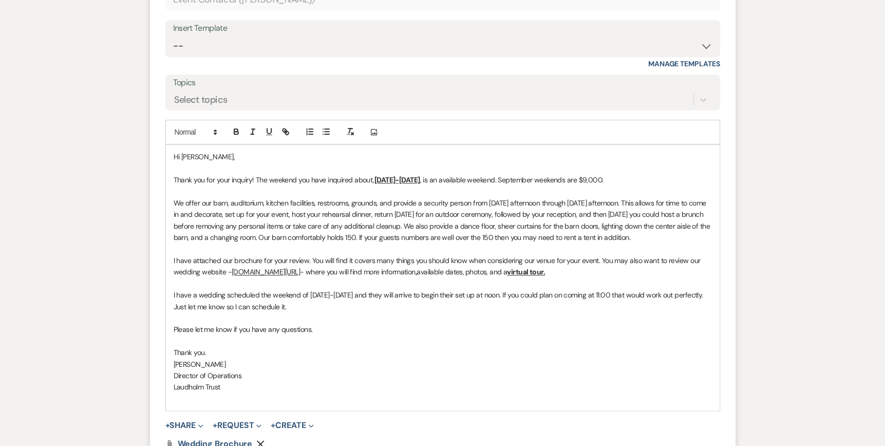
scroll to position [698, 0]
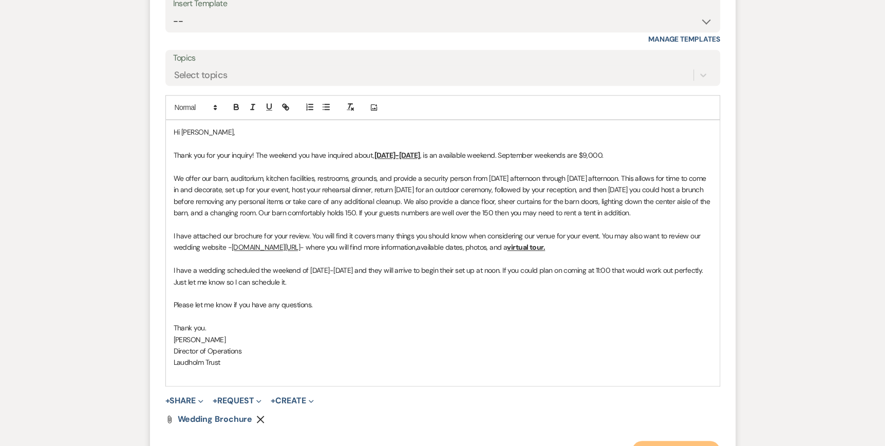
click at [680, 441] on button "Send Message" at bounding box center [676, 451] width 88 height 21
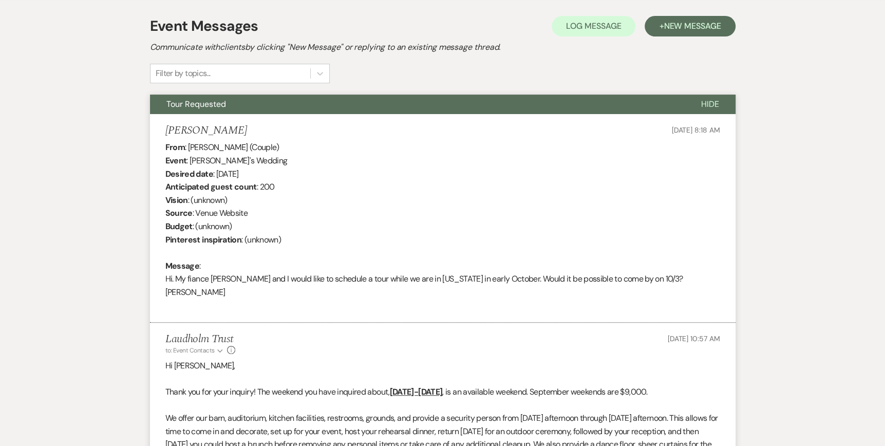
scroll to position [0, 0]
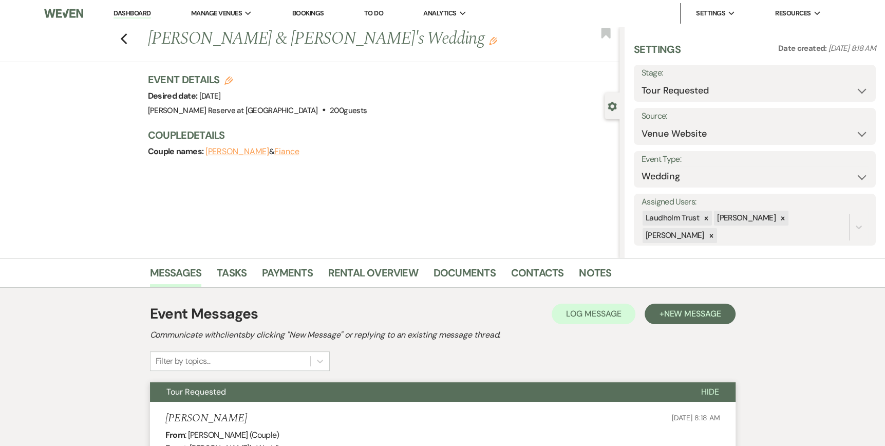
click at [130, 9] on link "Dashboard" at bounding box center [131, 14] width 37 height 10
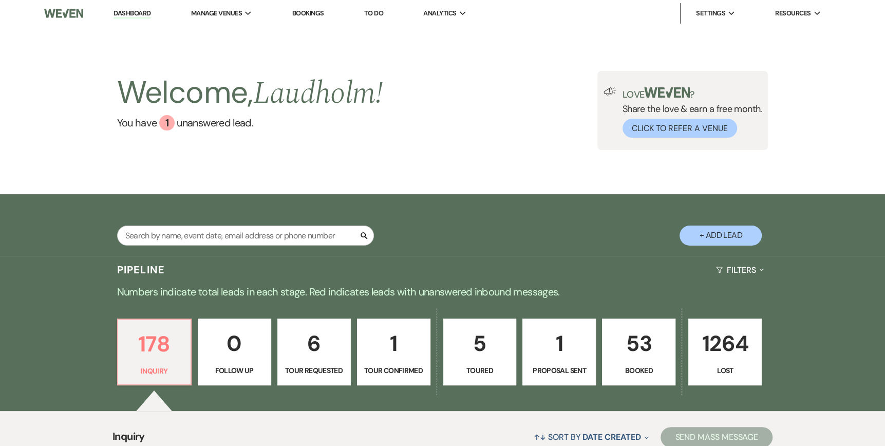
click at [327, 361] on link "6 Tour Requested" at bounding box center [313, 351] width 73 height 67
select select "2"
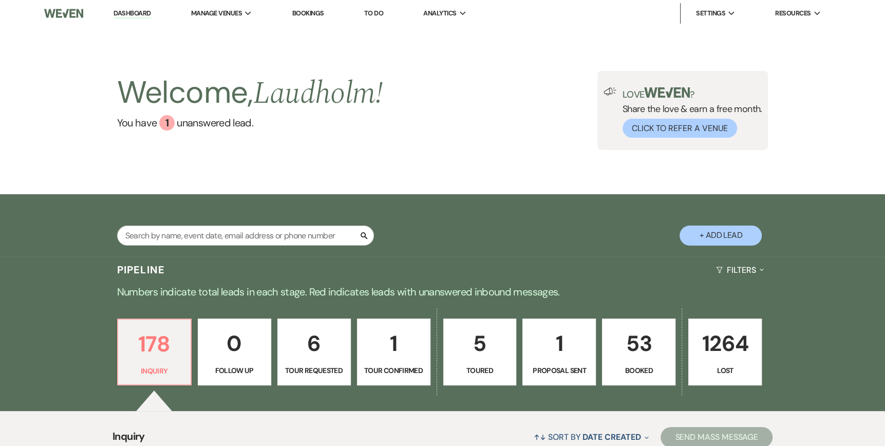
select select "2"
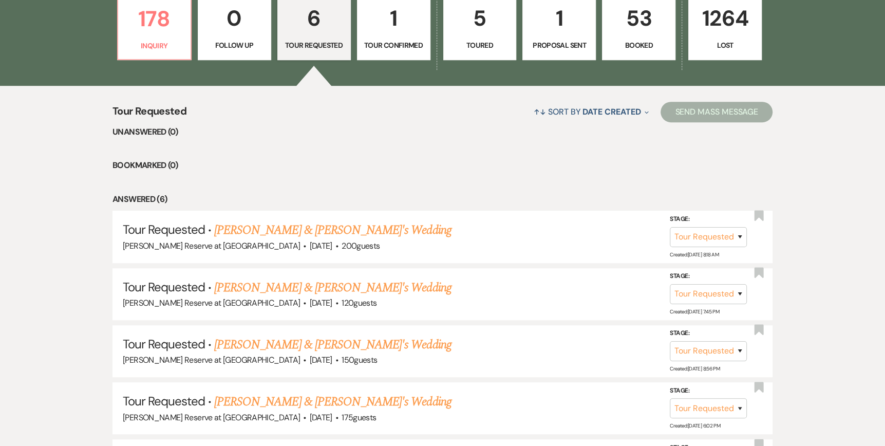
scroll to position [411, 0]
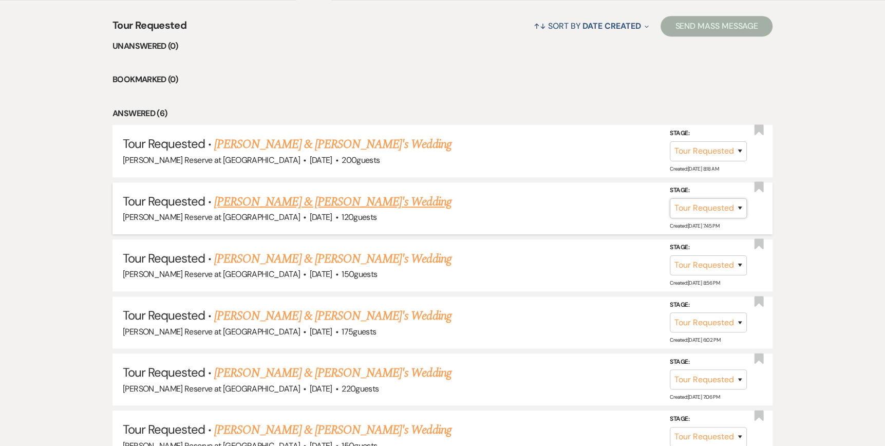
drag, startPoint x: 744, startPoint y: 204, endPoint x: 743, endPoint y: 199, distance: 5.2
click at [744, 199] on select "Inquiry Follow Up Tour Requested Tour Confirmed Toured Proposal Sent Booked Lost" at bounding box center [708, 208] width 77 height 20
select select "4"
click at [670, 198] on select "Inquiry Follow Up Tour Requested Tour Confirmed Toured Proposal Sent Booked Lost" at bounding box center [708, 208] width 77 height 20
click at [722, 205] on button "Save" at bounding box center [725, 208] width 51 height 21
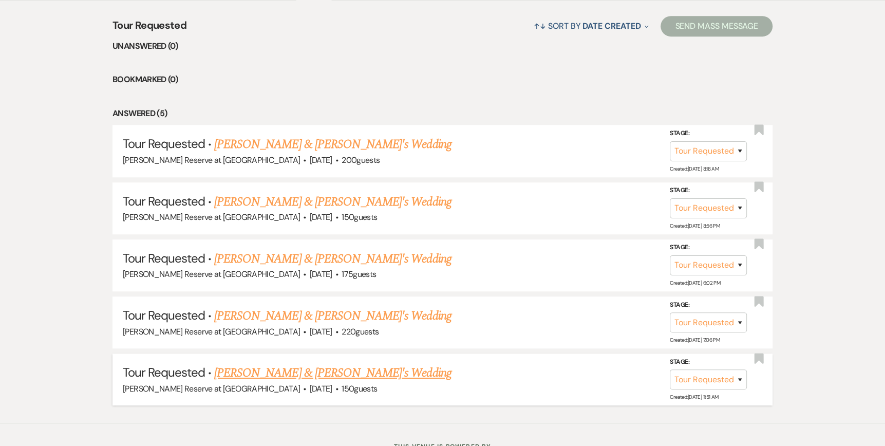
click at [285, 371] on link "[PERSON_NAME] & [PERSON_NAME]'s Wedding" at bounding box center [332, 373] width 237 height 18
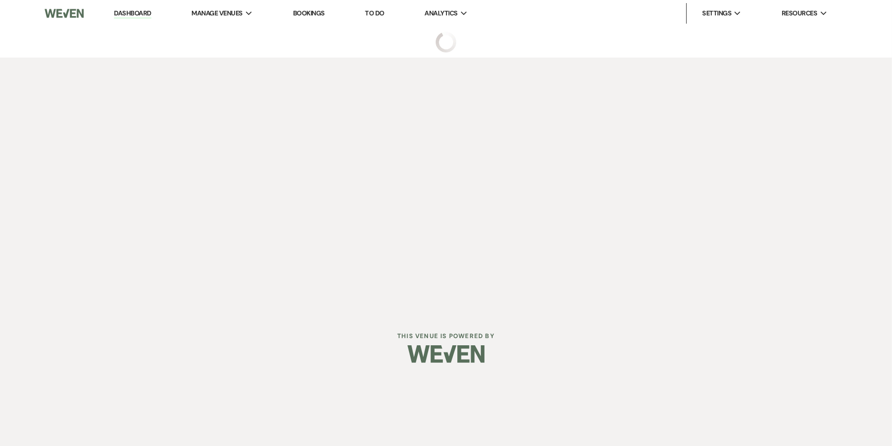
select select "2"
select select "5"
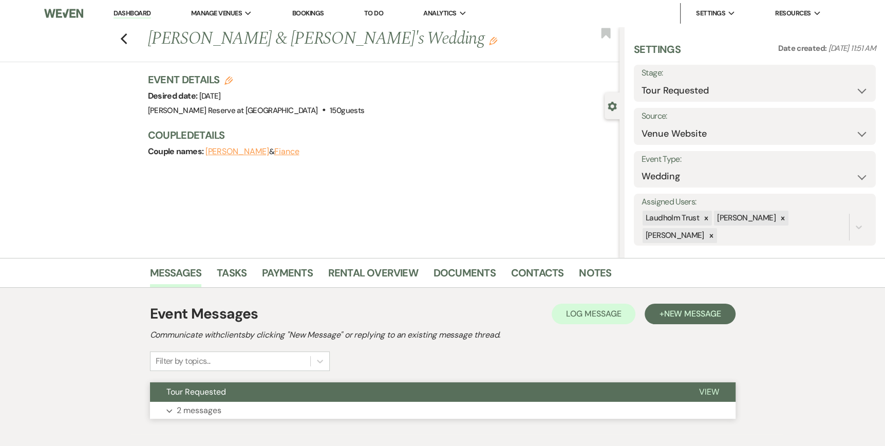
click at [704, 391] on span "View" at bounding box center [709, 391] width 20 height 11
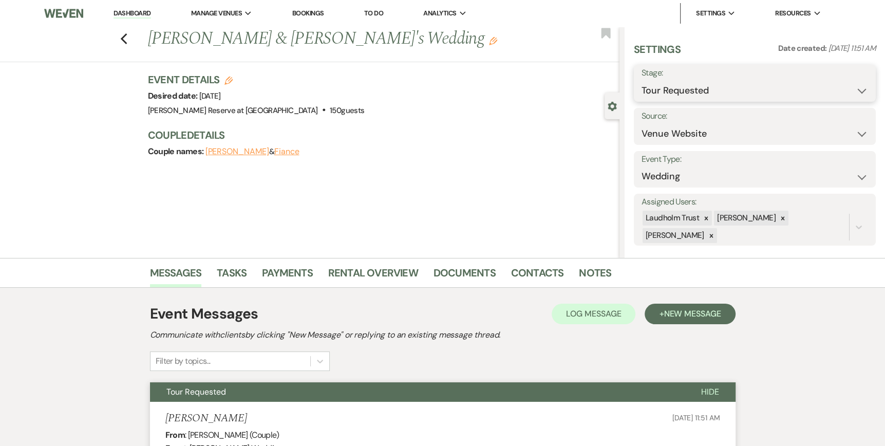
click at [853, 89] on select "Inquiry Follow Up Tour Requested Tour Confirmed Toured Proposal Sent Booked Lost" at bounding box center [754, 91] width 226 height 20
select select "8"
click at [641, 81] on select "Inquiry Follow Up Tour Requested Tour Confirmed Toured Proposal Sent Booked Lost" at bounding box center [754, 91] width 226 height 20
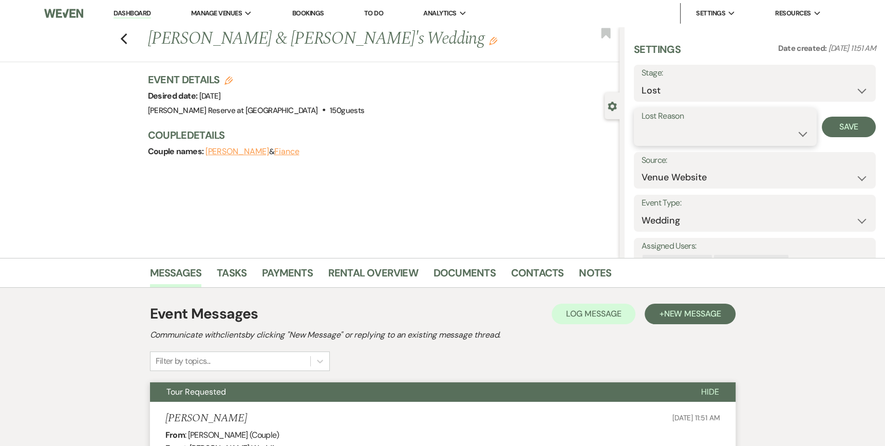
click at [796, 134] on select "Booked Elsewhere Budget Date Unavailable No Response Not a Good Match Capacity …" at bounding box center [724, 134] width 167 height 20
select select "5"
click at [641, 124] on select "Booked Elsewhere Budget Date Unavailable No Response Not a Good Match Capacity …" at bounding box center [724, 134] width 167 height 20
click at [842, 127] on button "Save" at bounding box center [849, 127] width 54 height 21
click at [128, 11] on link "Dashboard" at bounding box center [131, 14] width 37 height 10
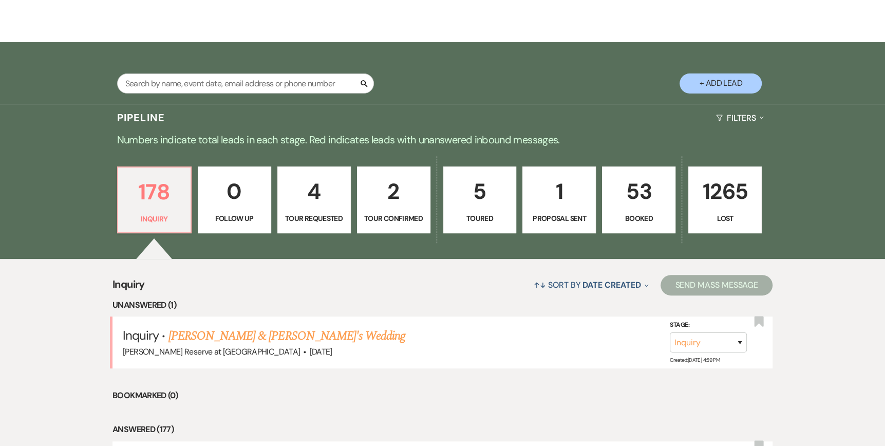
scroll to position [154, 0]
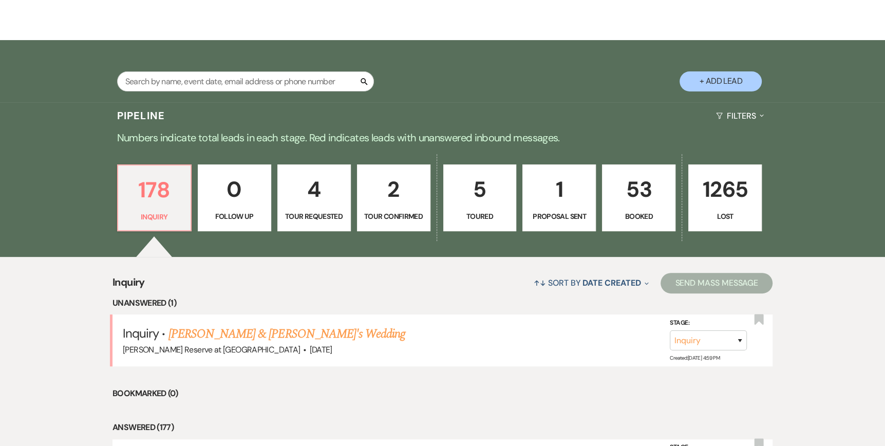
click at [315, 198] on p "4" at bounding box center [314, 189] width 60 height 34
select select "2"
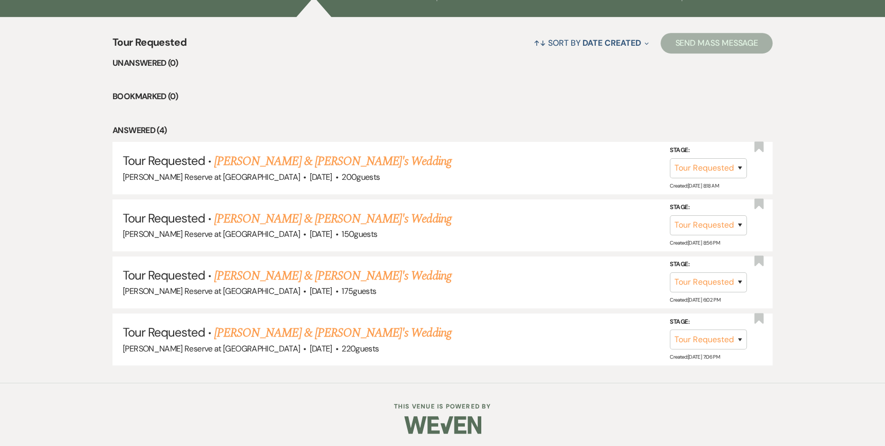
scroll to position [394, 0]
click at [286, 277] on link "[PERSON_NAME] & [PERSON_NAME]'s Wedding" at bounding box center [332, 275] width 237 height 18
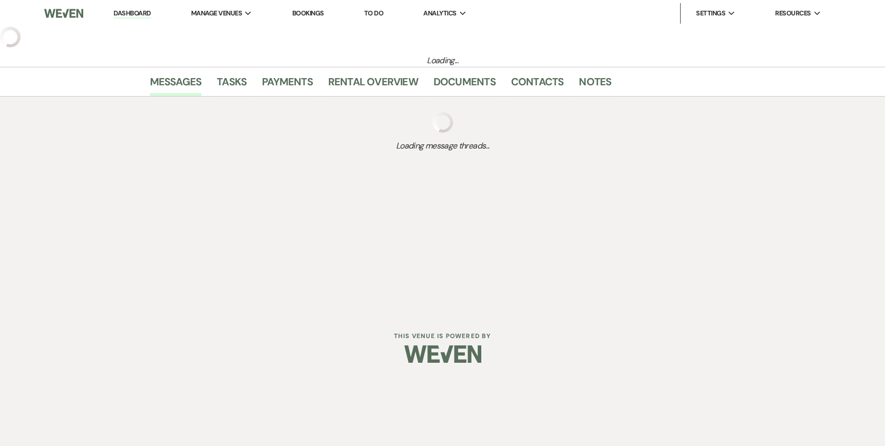
select select "2"
select select "5"
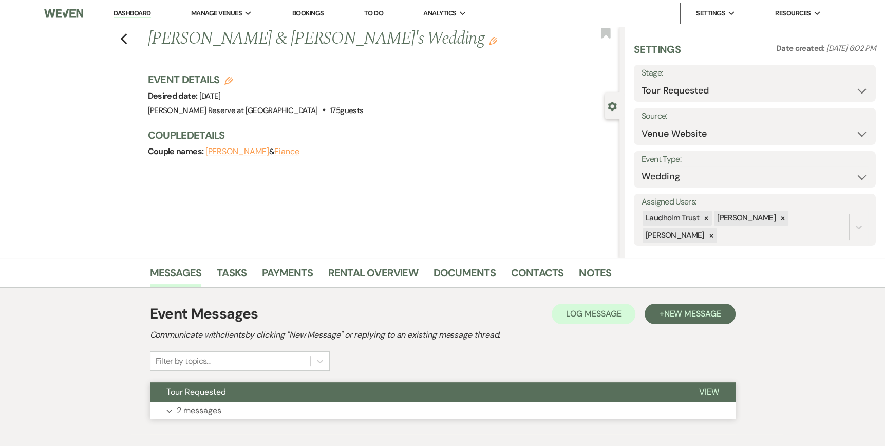
click at [706, 392] on span "View" at bounding box center [709, 391] width 20 height 11
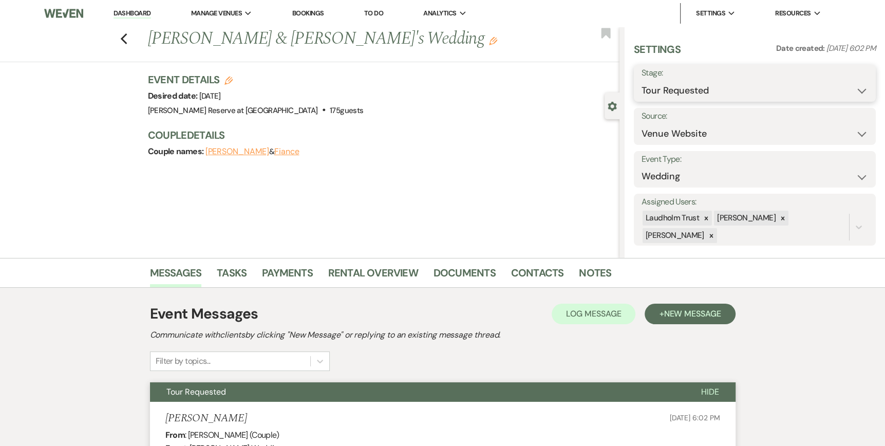
click at [853, 89] on select "Inquiry Follow Up Tour Requested Tour Confirmed Toured Proposal Sent Booked Lost" at bounding box center [754, 91] width 226 height 20
select select "8"
click at [641, 81] on select "Inquiry Follow Up Tour Requested Tour Confirmed Toured Proposal Sent Booked Lost" at bounding box center [754, 91] width 226 height 20
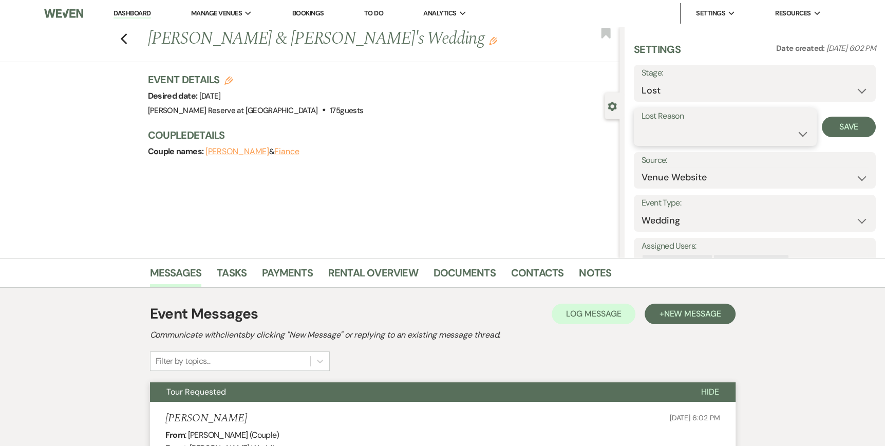
click at [793, 133] on select "Booked Elsewhere Budget Date Unavailable No Response Not a Good Match Capacity …" at bounding box center [724, 134] width 167 height 20
select select "5"
click at [641, 124] on select "Booked Elsewhere Budget Date Unavailable No Response Not a Good Match Capacity …" at bounding box center [724, 134] width 167 height 20
click at [833, 126] on button "Save" at bounding box center [849, 127] width 54 height 21
click at [132, 13] on link "Dashboard" at bounding box center [131, 14] width 37 height 10
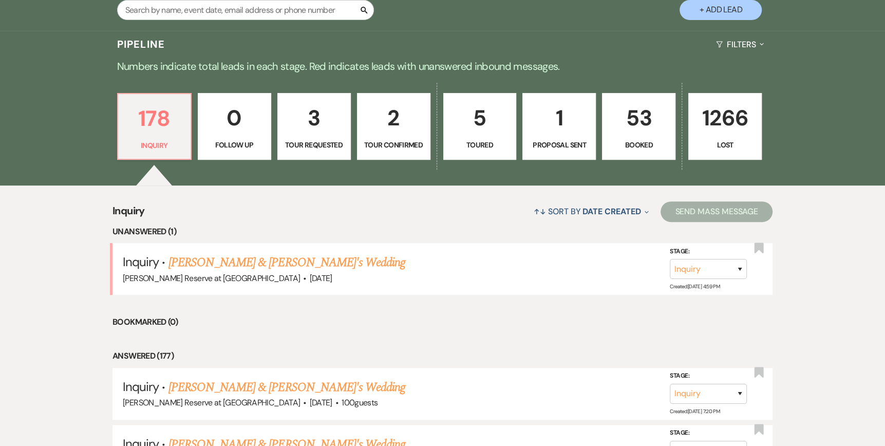
scroll to position [257, 0]
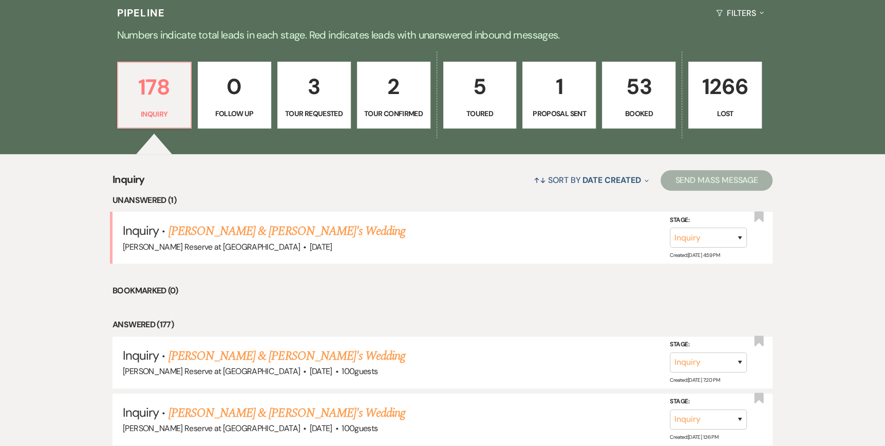
click at [322, 110] on p "Tour Requested" at bounding box center [314, 113] width 60 height 11
select select "2"
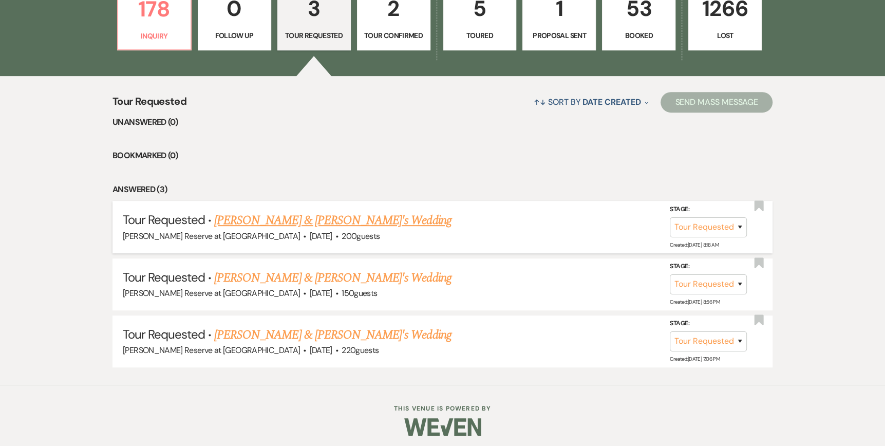
scroll to position [338, 0]
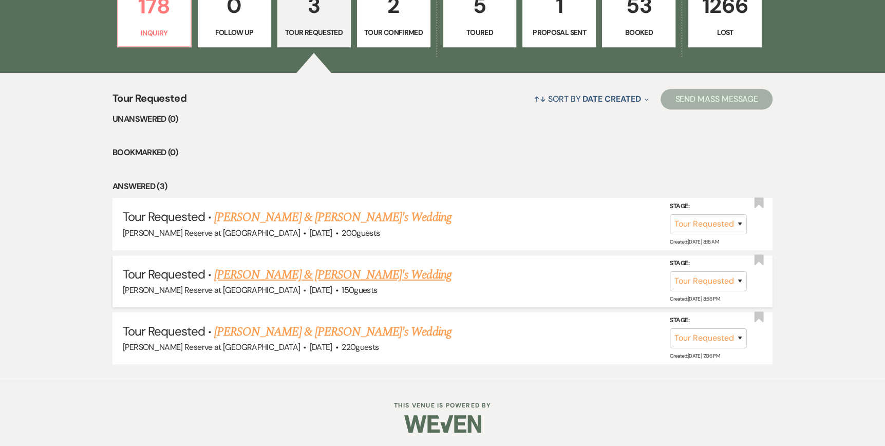
click at [294, 274] on link "[PERSON_NAME] & [PERSON_NAME]'s Wedding" at bounding box center [332, 274] width 237 height 18
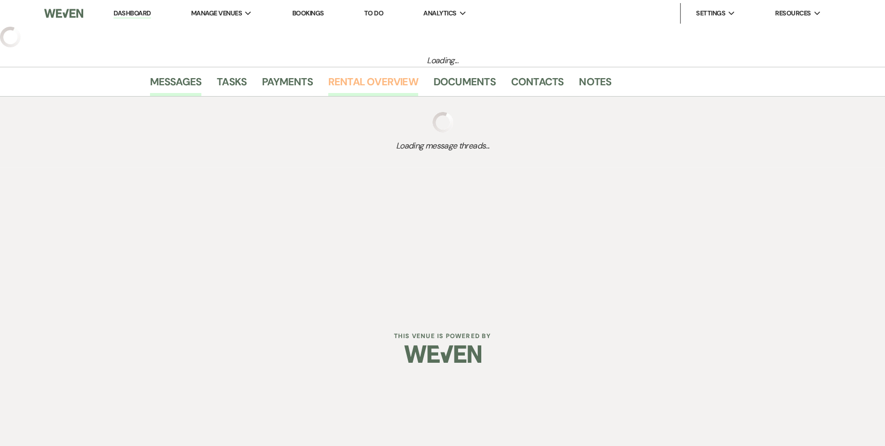
select select "2"
select select "5"
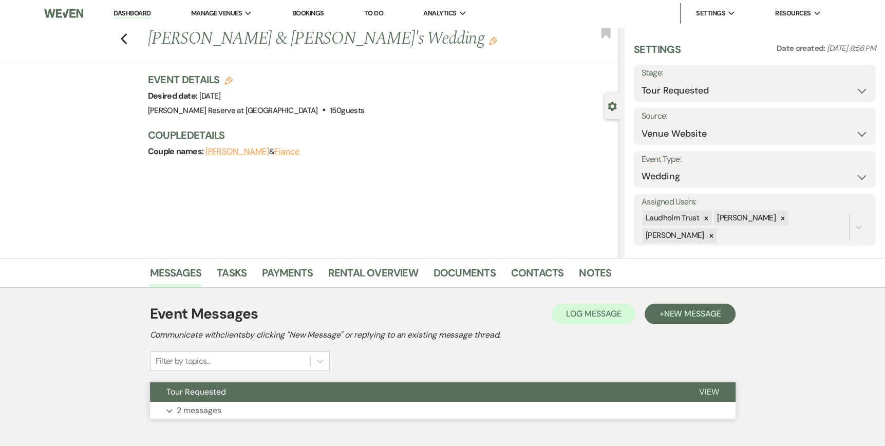
click at [708, 392] on span "View" at bounding box center [709, 391] width 20 height 11
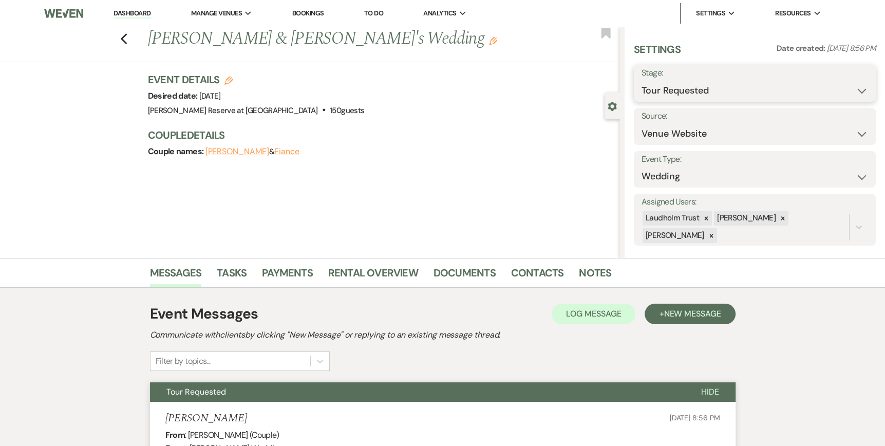
click at [854, 90] on select "Inquiry Follow Up Tour Requested Tour Confirmed Toured Proposal Sent Booked Lost" at bounding box center [754, 91] width 226 height 20
select select "8"
click at [641, 81] on select "Inquiry Follow Up Tour Requested Tour Confirmed Toured Proposal Sent Booked Lost" at bounding box center [754, 91] width 226 height 20
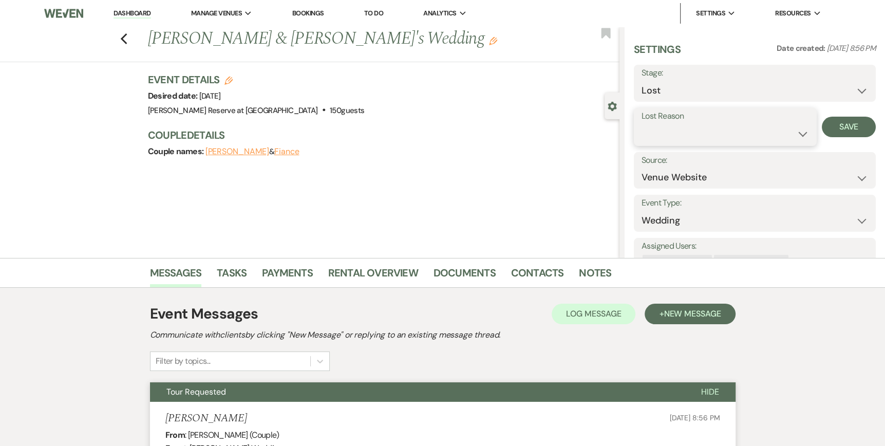
click at [796, 134] on select "Booked Elsewhere Budget Date Unavailable No Response Not a Good Match Capacity …" at bounding box center [724, 134] width 167 height 20
select select "5"
click at [641, 124] on select "Booked Elsewhere Budget Date Unavailable No Response Not a Good Match Capacity …" at bounding box center [724, 134] width 167 height 20
click at [837, 127] on button "Save" at bounding box center [849, 127] width 54 height 21
click at [128, 12] on link "Dashboard" at bounding box center [131, 14] width 37 height 10
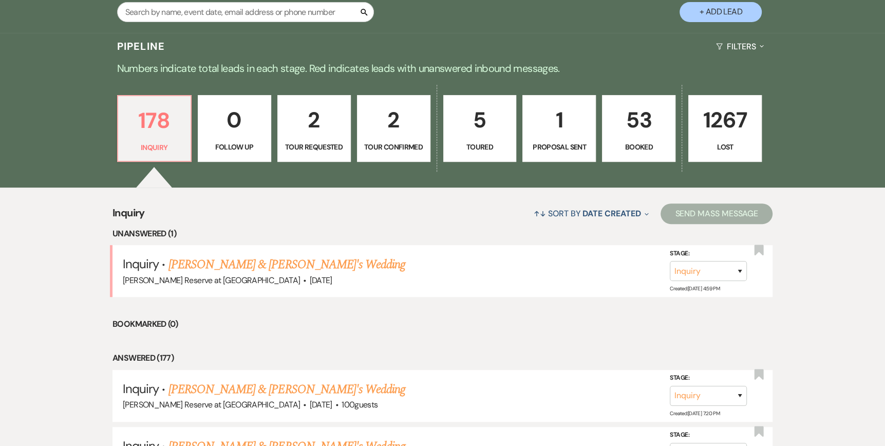
scroll to position [205, 0]
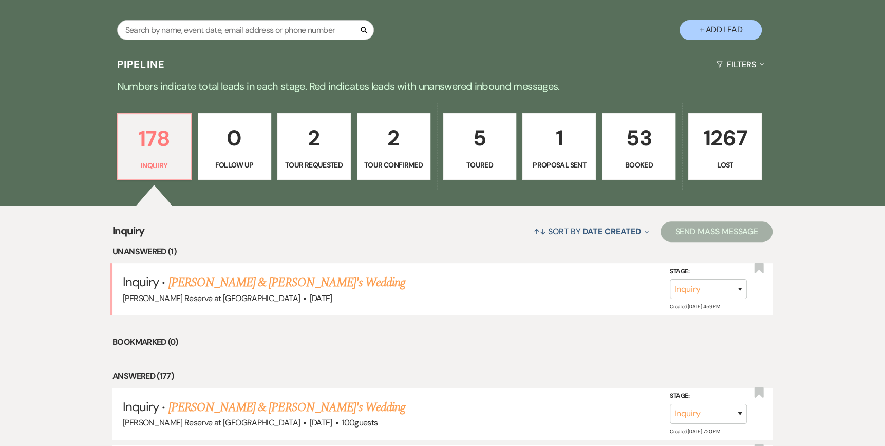
drag, startPoint x: 215, startPoint y: 283, endPoint x: 368, endPoint y: 317, distance: 156.3
click at [215, 283] on link "[PERSON_NAME] & [PERSON_NAME]'s Wedding" at bounding box center [286, 282] width 237 height 18
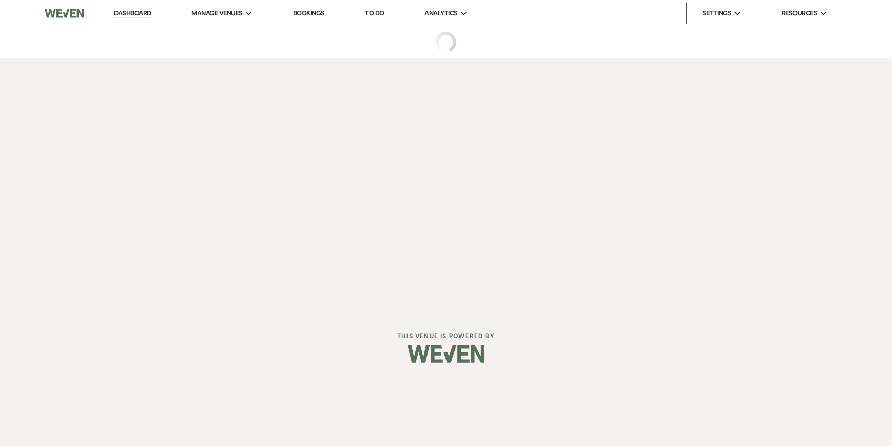
select select "5"
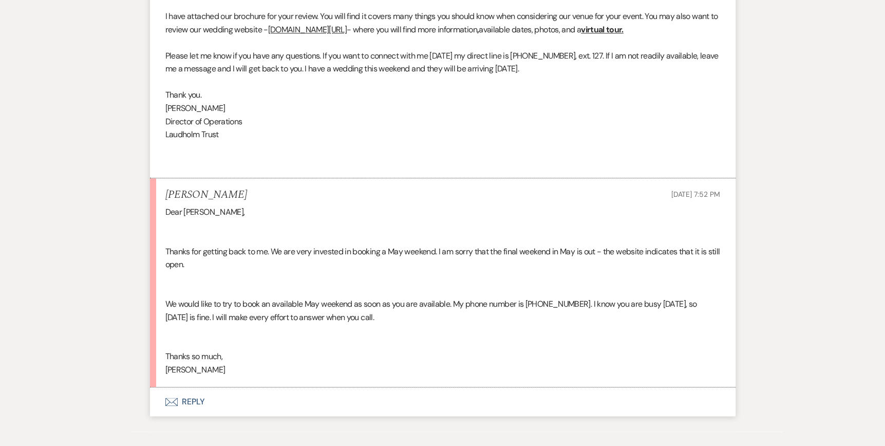
scroll to position [863, 0]
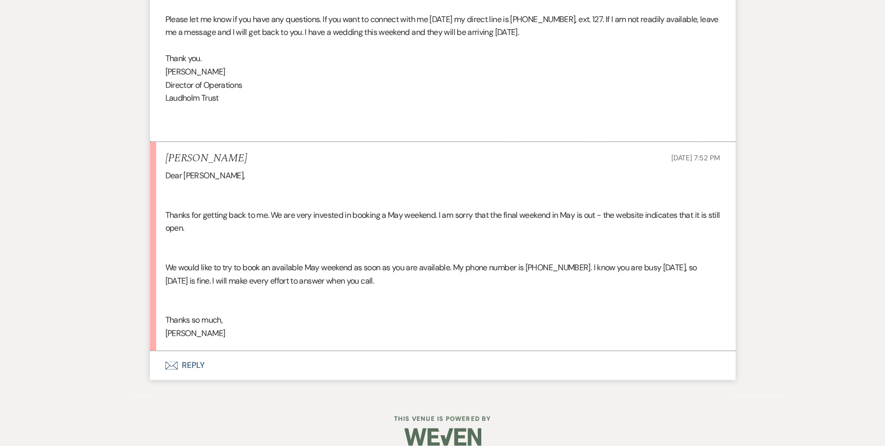
click at [173, 366] on icon "Envelope" at bounding box center [171, 365] width 12 height 8
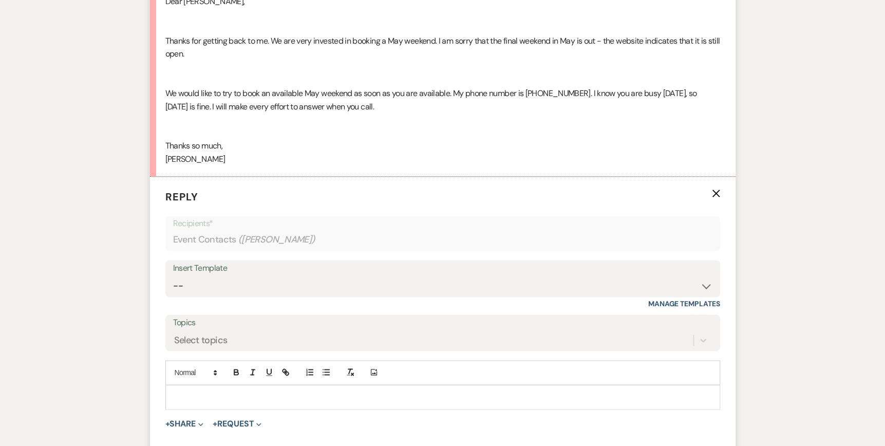
scroll to position [1141, 0]
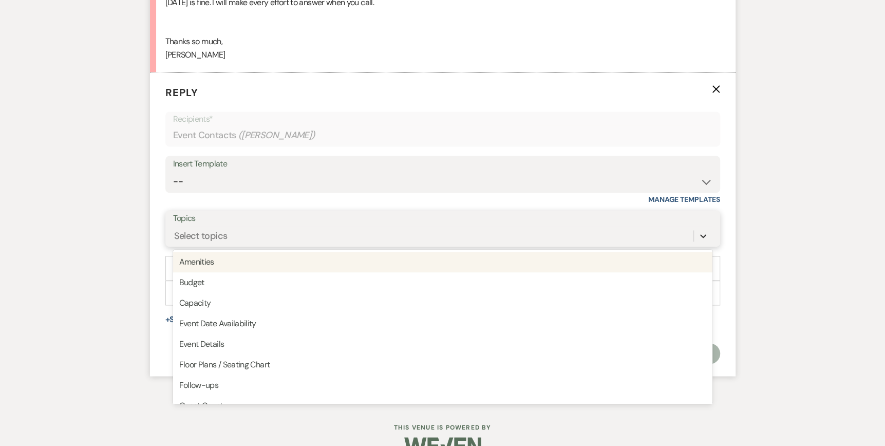
click at [700, 234] on icon at bounding box center [703, 236] width 6 height 4
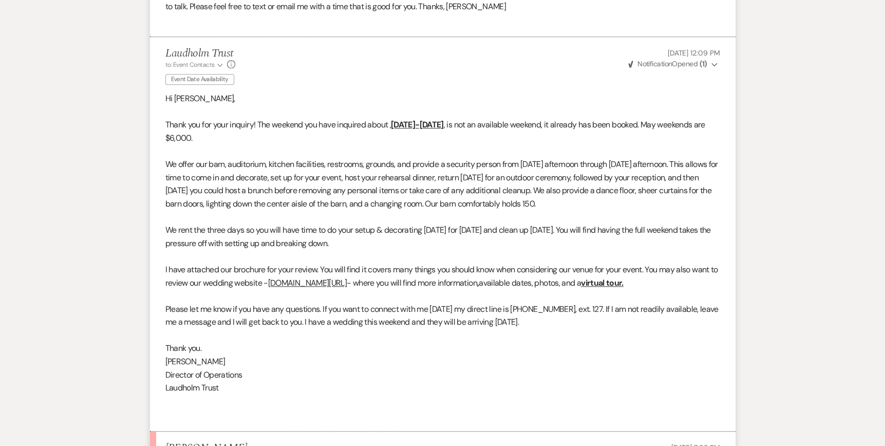
scroll to position [0, 0]
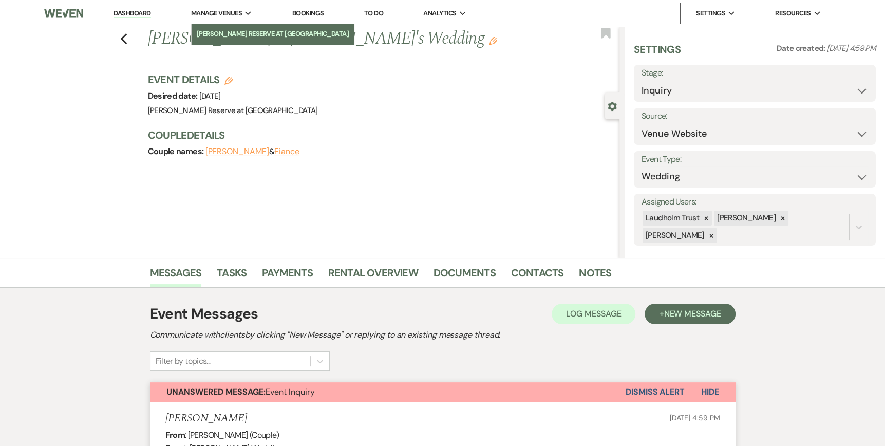
click at [215, 35] on li "[PERSON_NAME] Reserve at [GEOGRAPHIC_DATA]" at bounding box center [273, 34] width 152 height 10
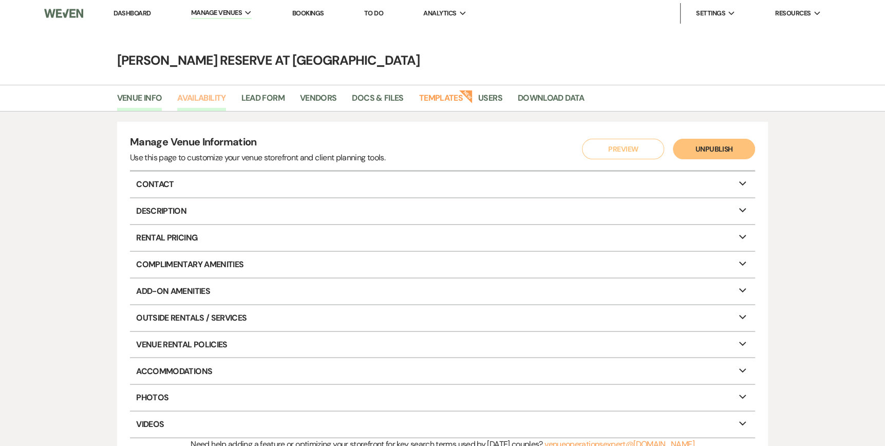
click at [203, 96] on link "Availability" at bounding box center [201, 101] width 48 height 20
select select "2"
select select "2026"
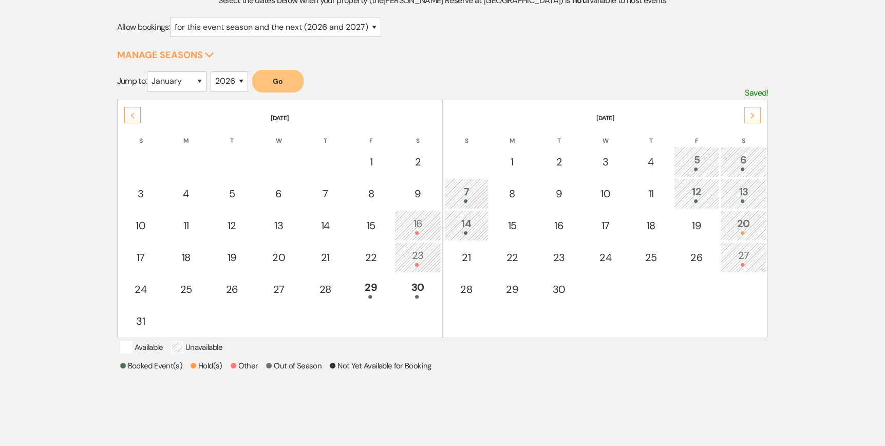
scroll to position [154, 0]
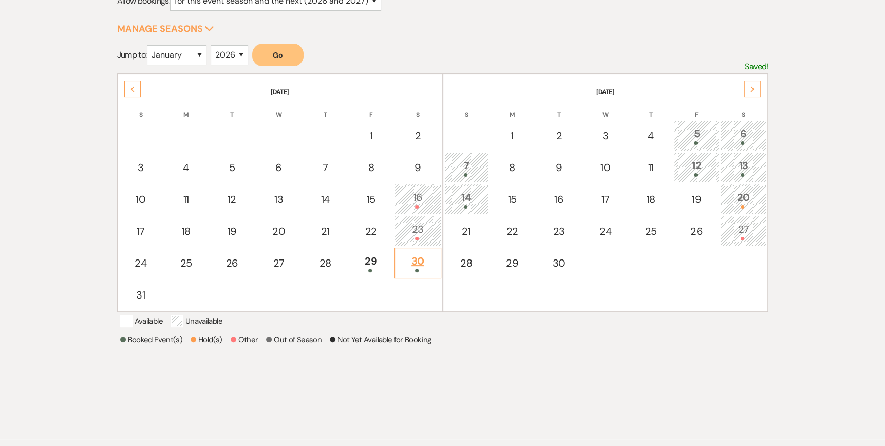
click at [417, 262] on div "30" at bounding box center [417, 262] width 35 height 19
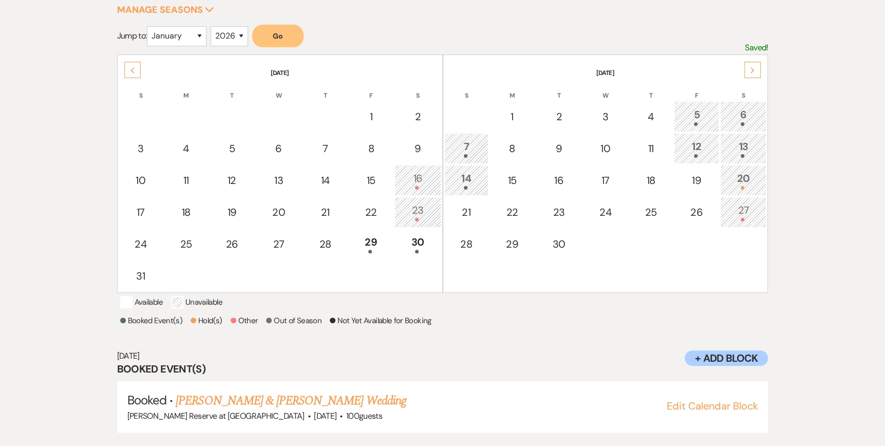
scroll to position [168, 0]
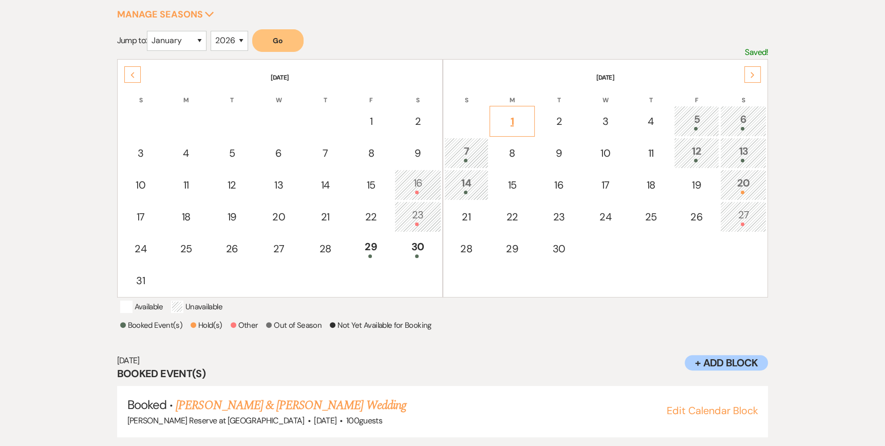
click at [507, 120] on div "1" at bounding box center [512, 120] width 34 height 15
select select "other"
select select "false"
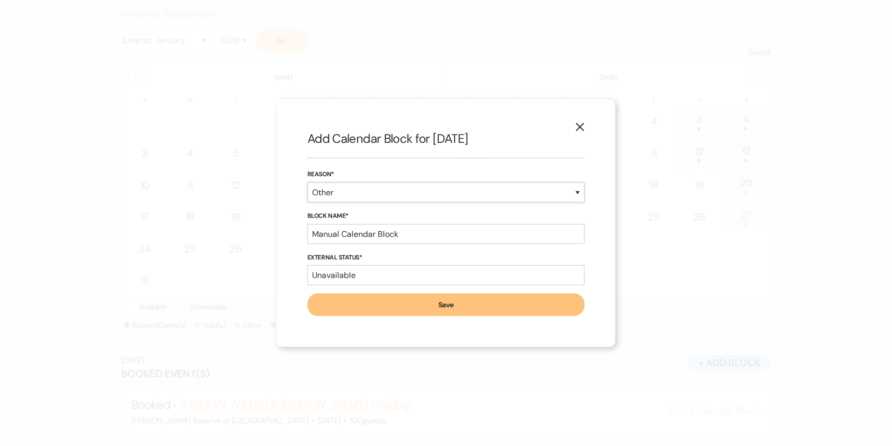
click at [579, 192] on select "Booked Event Hold Other" at bounding box center [446, 192] width 277 height 20
select select "bookedEvent"
click at [308, 202] on select "Booked Event Hold Other" at bounding box center [446, 192] width 277 height 20
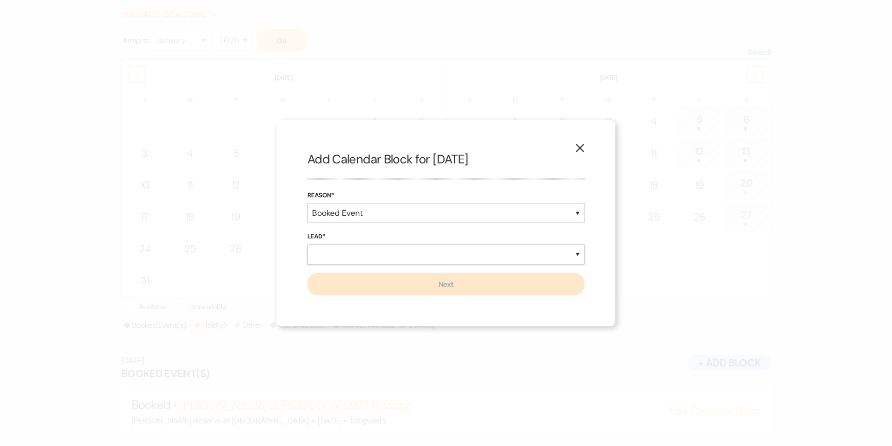
click at [316, 253] on select "New Lead Existing Lead" at bounding box center [446, 254] width 277 height 20
select select "existingLead"
click at [308, 244] on select "New Lead Existing Lead" at bounding box center [446, 254] width 277 height 20
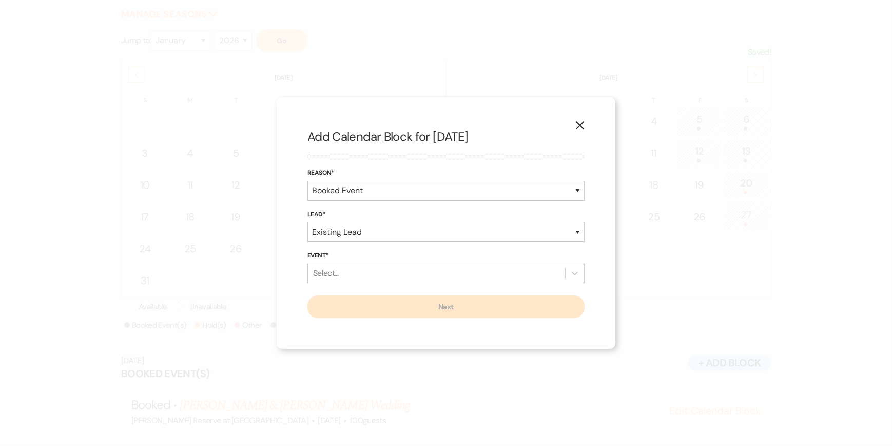
click at [577, 123] on icon "X" at bounding box center [580, 125] width 9 height 9
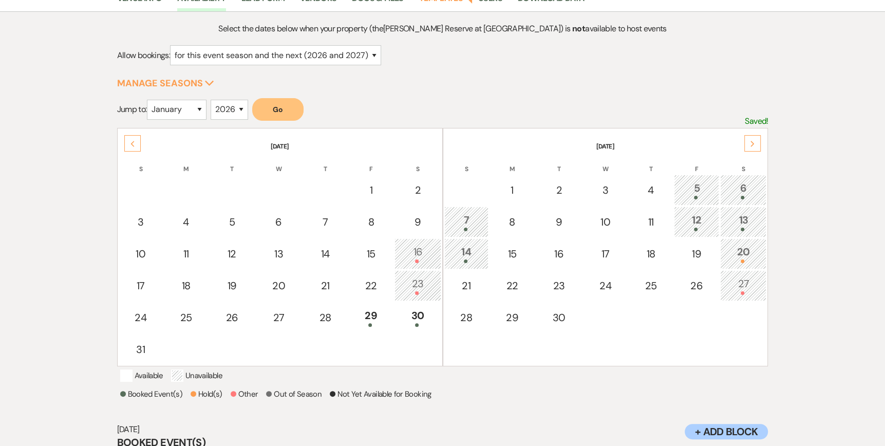
scroll to position [0, 0]
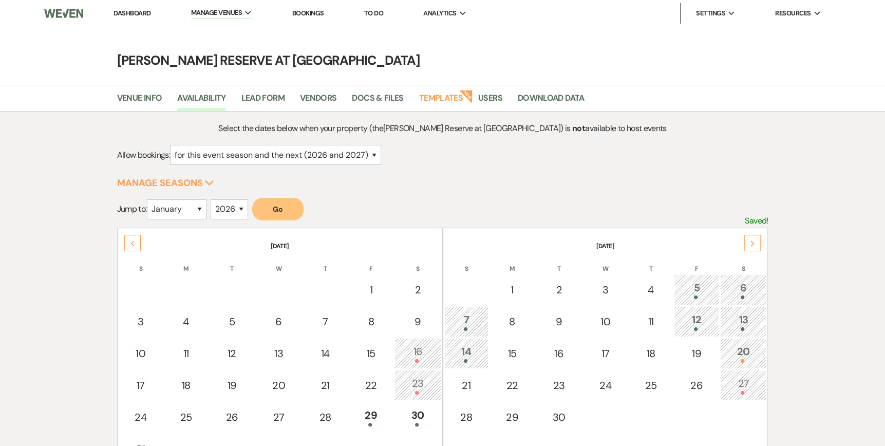
click at [142, 12] on link "Dashboard" at bounding box center [131, 13] width 37 height 9
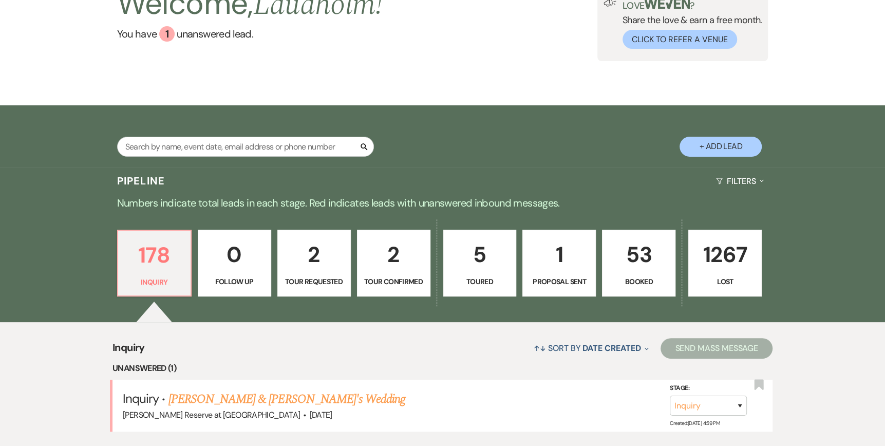
scroll to position [205, 0]
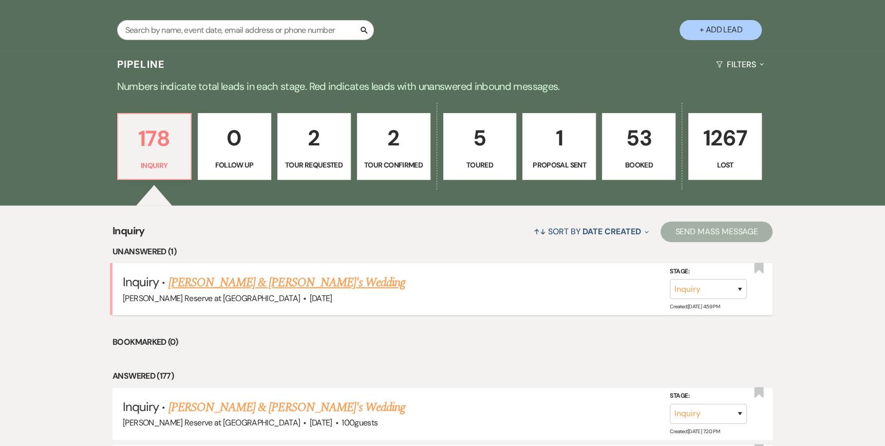
click at [260, 284] on link "[PERSON_NAME] & [PERSON_NAME]'s Wedding" at bounding box center [286, 282] width 237 height 18
select select "5"
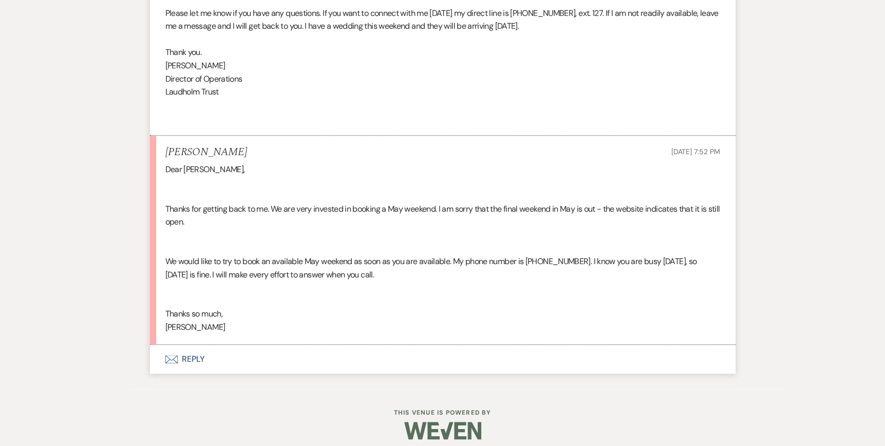
scroll to position [876, 0]
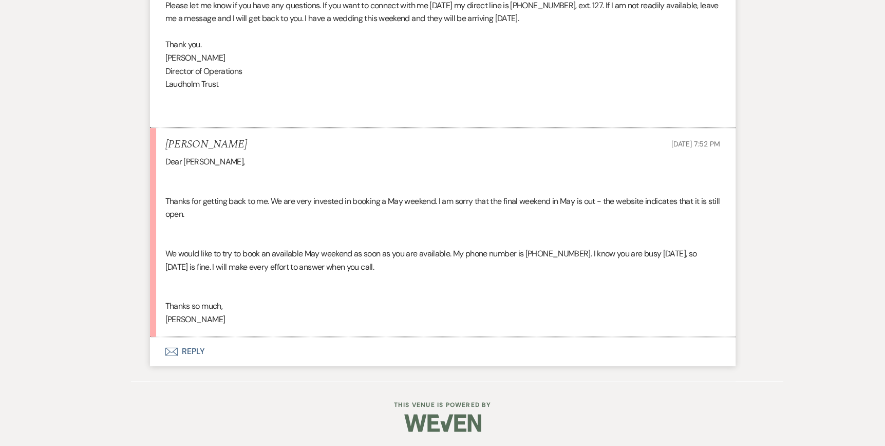
click at [168, 351] on icon "Envelope" at bounding box center [171, 351] width 12 height 8
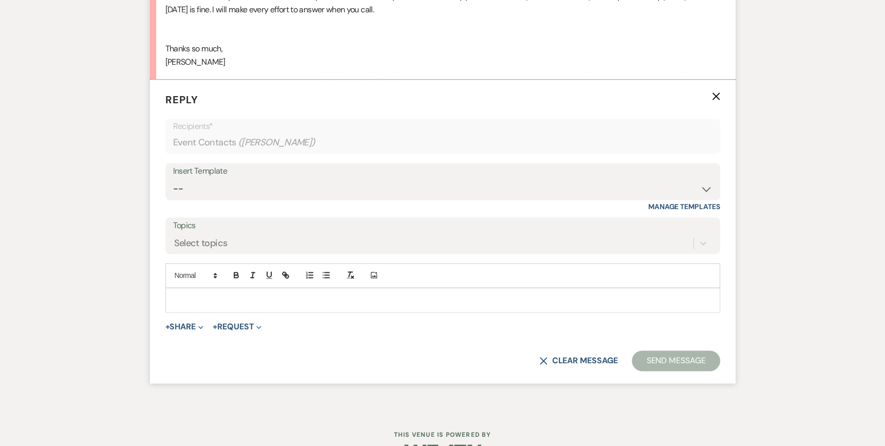
scroll to position [1141, 0]
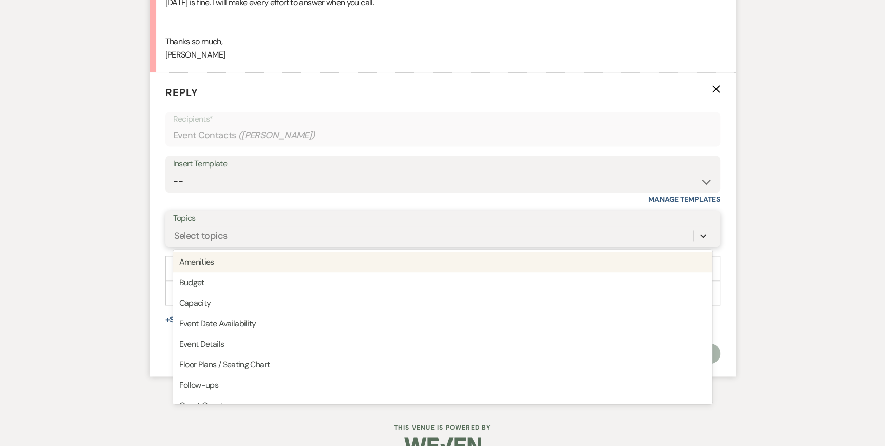
click at [698, 234] on icon at bounding box center [703, 236] width 10 height 10
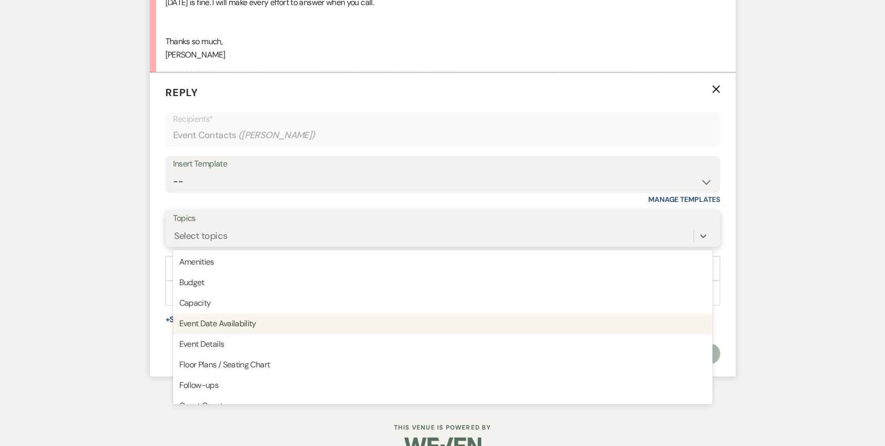
drag, startPoint x: 306, startPoint y: 330, endPoint x: 247, endPoint y: 319, distance: 59.4
click at [303, 328] on div "Event Date Availability" at bounding box center [442, 323] width 539 height 21
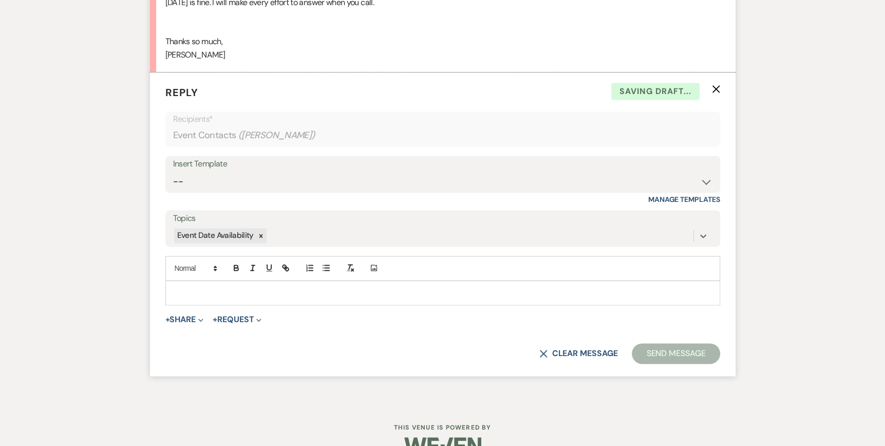
click at [175, 288] on p at bounding box center [443, 292] width 538 height 11
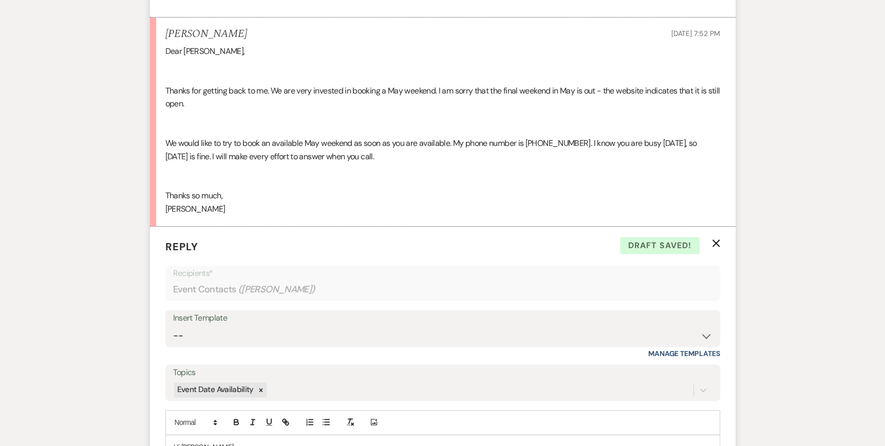
scroll to position [1244, 0]
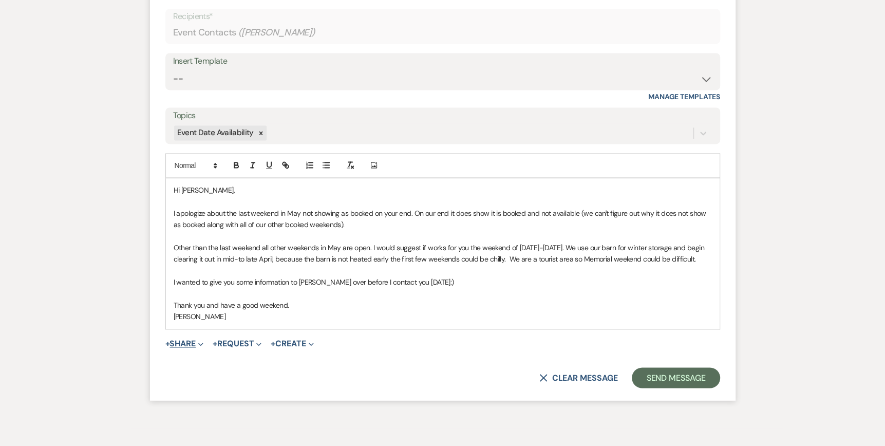
click at [203, 343] on use "button" at bounding box center [200, 343] width 5 height 3
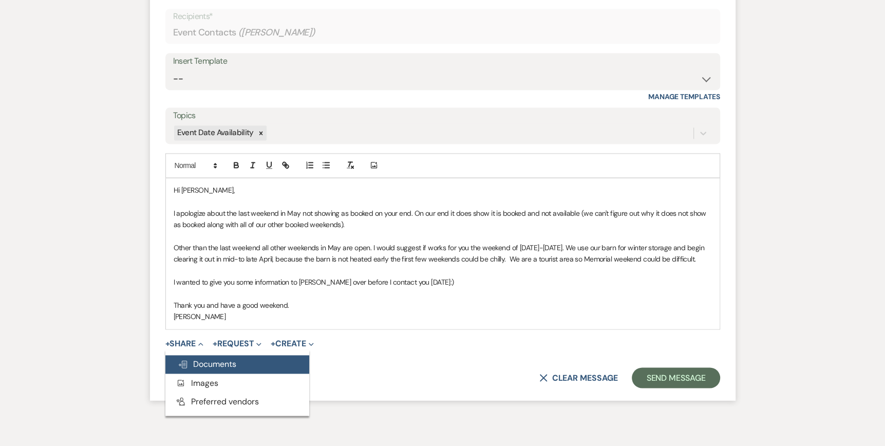
click at [200, 361] on span "Doc Upload Documents" at bounding box center [207, 363] width 59 height 11
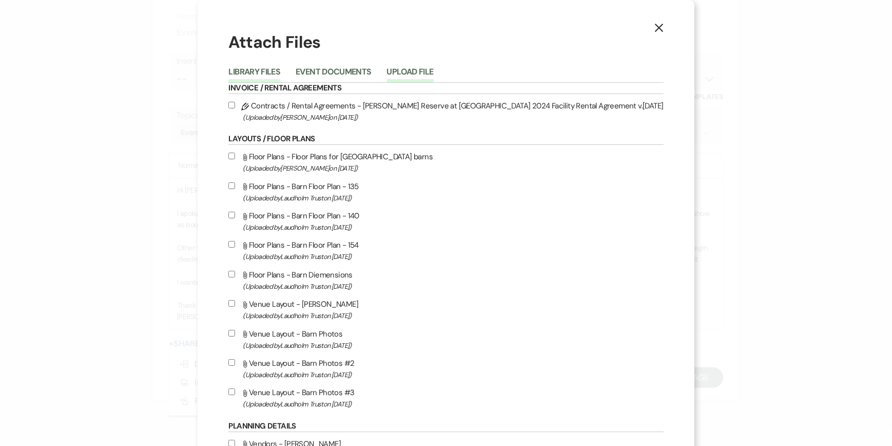
click at [434, 68] on button "Upload File" at bounding box center [410, 75] width 47 height 14
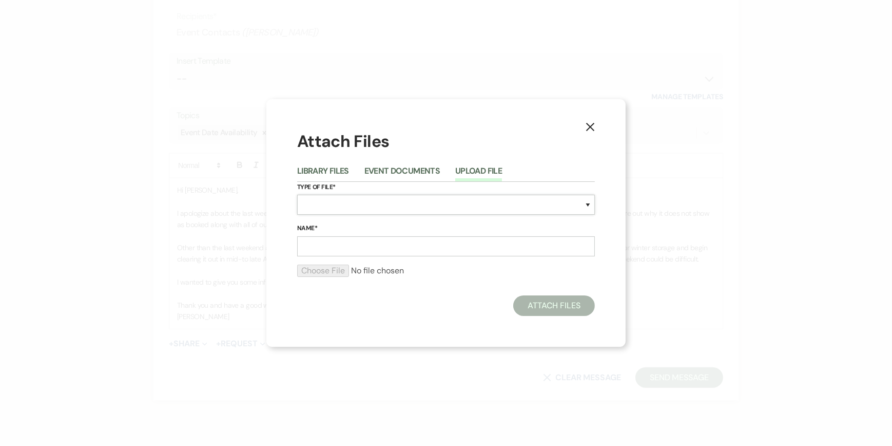
click at [310, 202] on select "Special Event Insurance Vendor Certificate of Insurance Contracts / Rental Agre…" at bounding box center [446, 205] width 298 height 20
select select "43"
click at [297, 195] on select "Special Event Insurance Vendor Certificate of Insurance Contracts / Rental Agre…" at bounding box center [446, 205] width 298 height 20
click at [314, 246] on input "Name*" at bounding box center [446, 246] width 298 height 20
type input "Wedding Brochure"
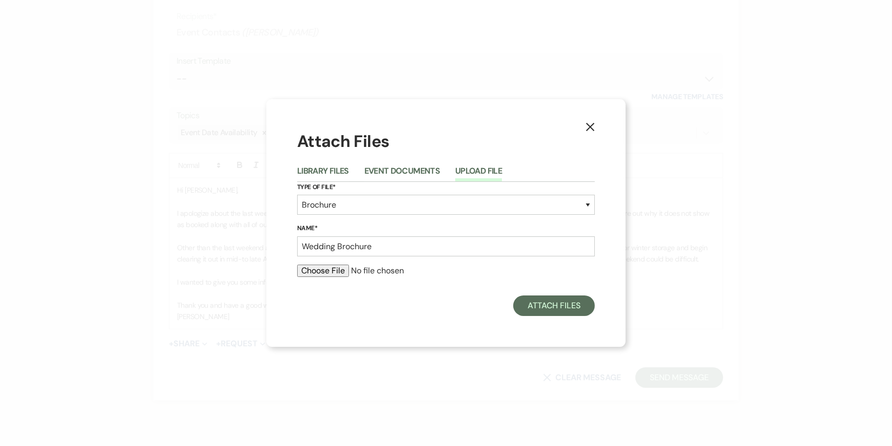
click at [316, 270] on input "file" at bounding box center [446, 270] width 298 height 12
type input "C:\fakepath\Wedding Brochure 2025.pdf"
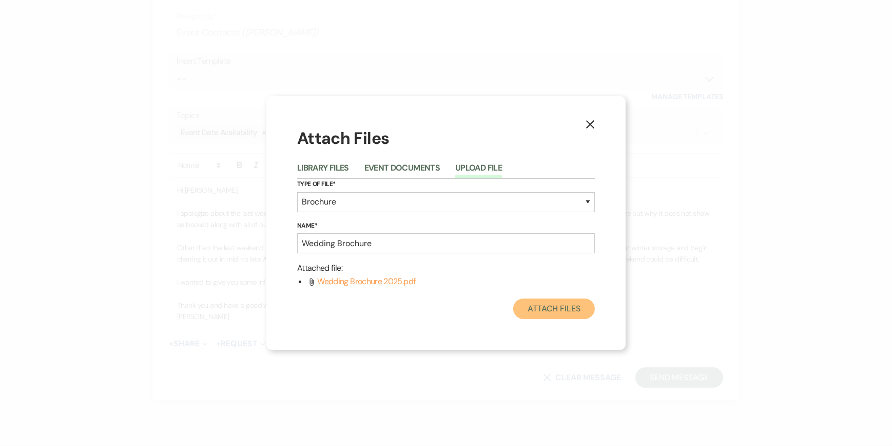
click at [553, 309] on button "Attach Files" at bounding box center [554, 308] width 82 height 21
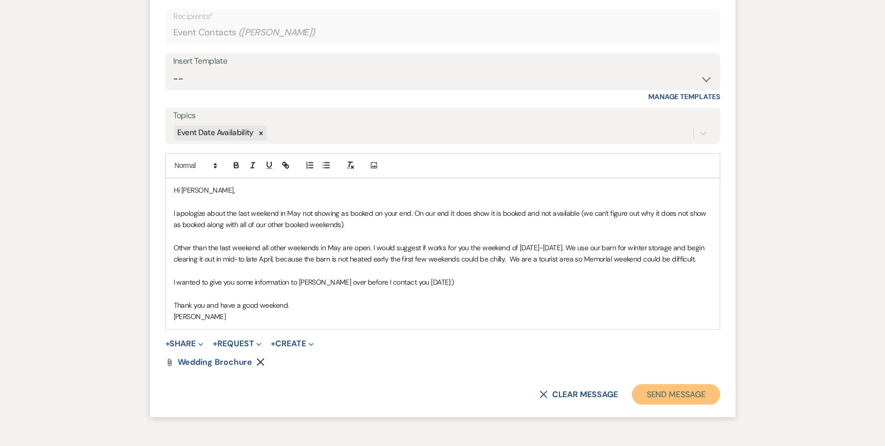
click at [676, 389] on button "Send Message" at bounding box center [676, 394] width 88 height 21
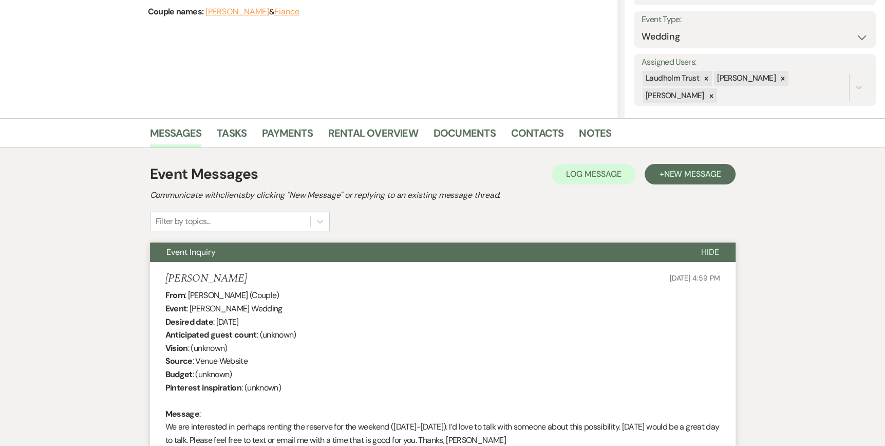
scroll to position [0, 0]
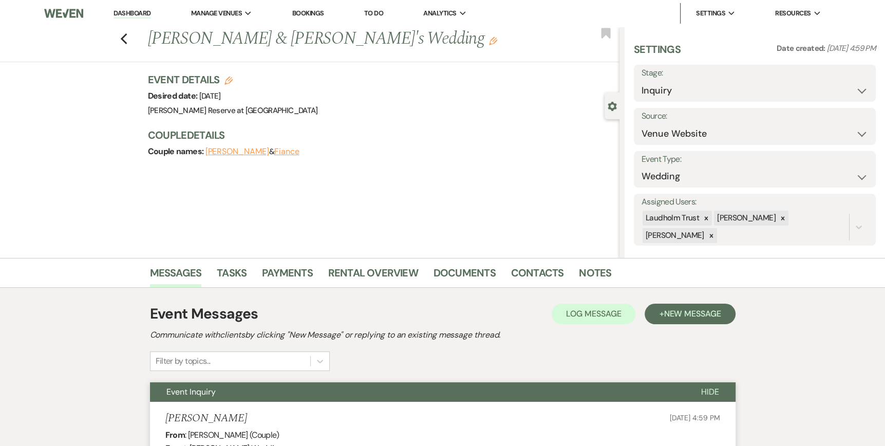
click at [134, 13] on link "Dashboard" at bounding box center [131, 14] width 37 height 10
